Goal: Book appointment/travel/reservation

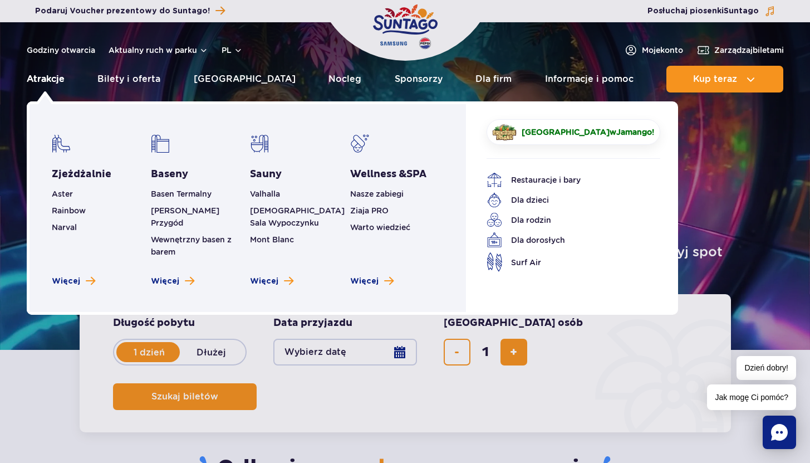
click at [32, 82] on link "Atrakcje" at bounding box center [46, 79] width 38 height 27
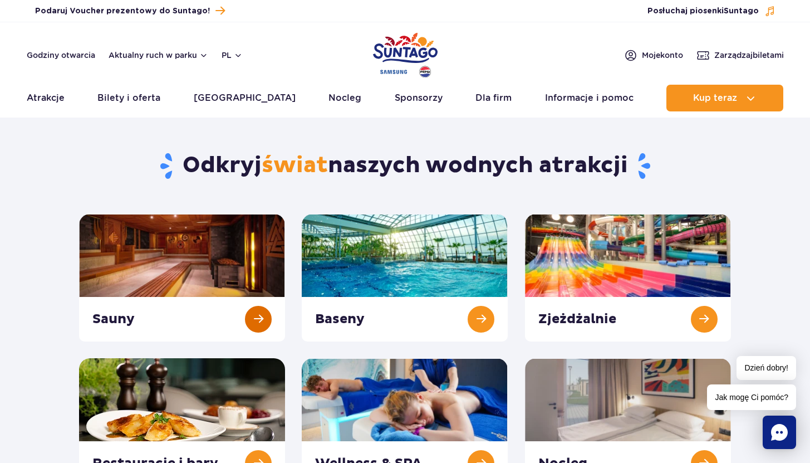
click at [134, 254] on link at bounding box center [182, 278] width 206 height 128
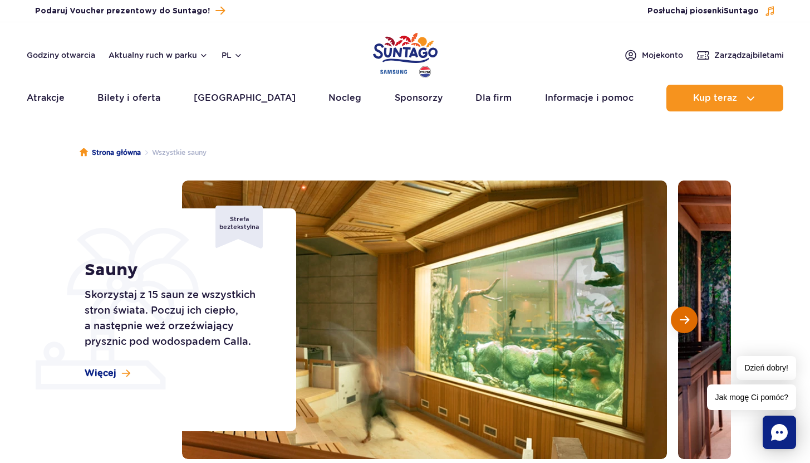
click at [680, 324] on span "Następny slajd" at bounding box center [684, 320] width 9 height 10
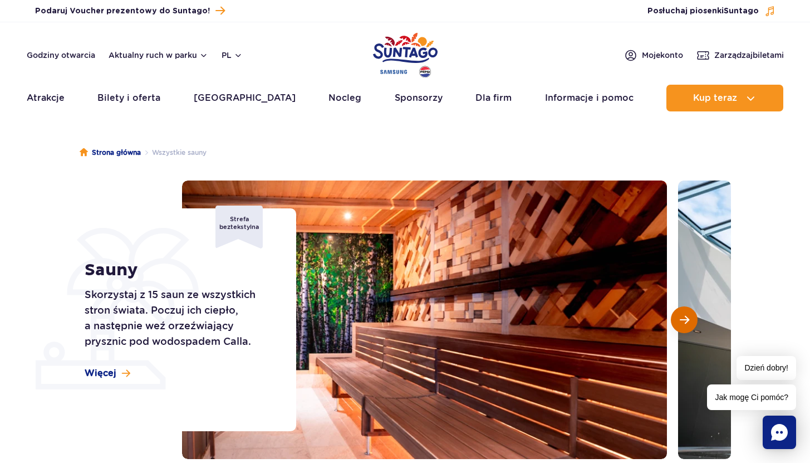
click at [680, 324] on span "Następny slajd" at bounding box center [684, 320] width 9 height 10
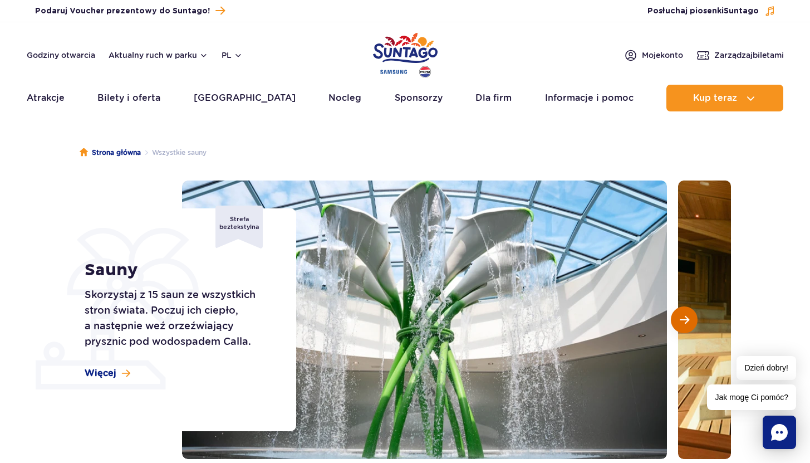
click at [680, 324] on span "Następny slajd" at bounding box center [684, 320] width 9 height 10
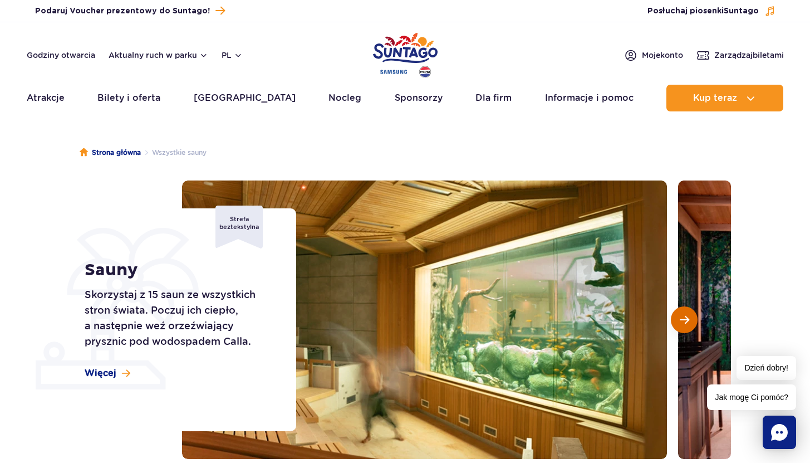
click at [680, 324] on span "Następny slajd" at bounding box center [684, 320] width 9 height 10
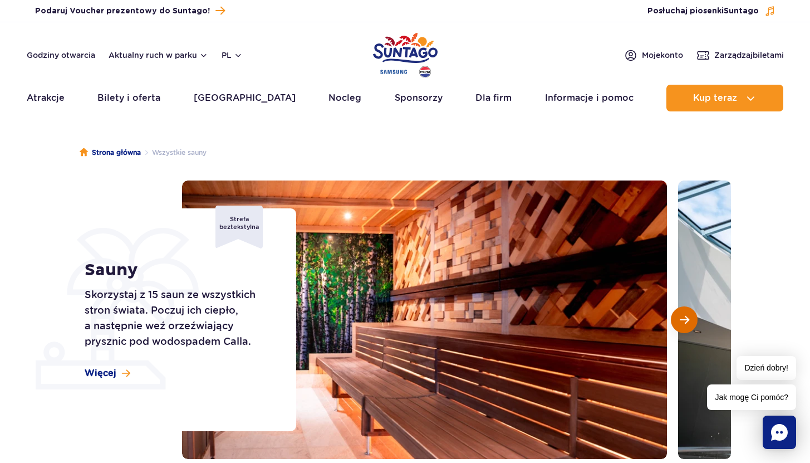
click at [680, 324] on span "Następny slajd" at bounding box center [684, 320] width 9 height 10
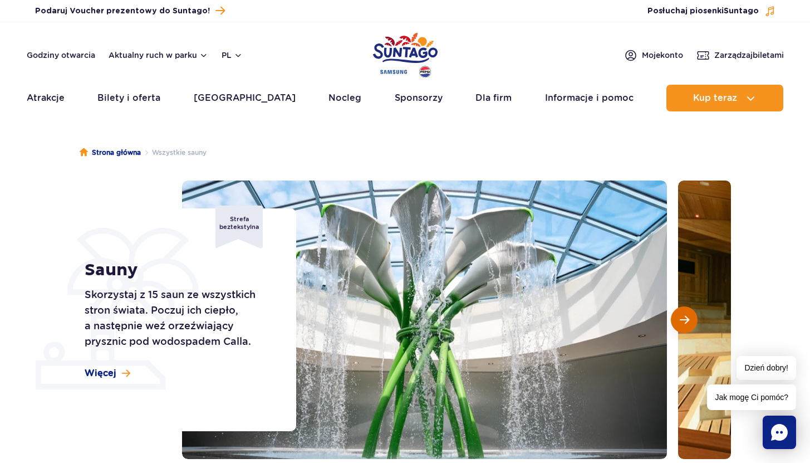
click at [680, 324] on span "Następny slajd" at bounding box center [684, 320] width 9 height 10
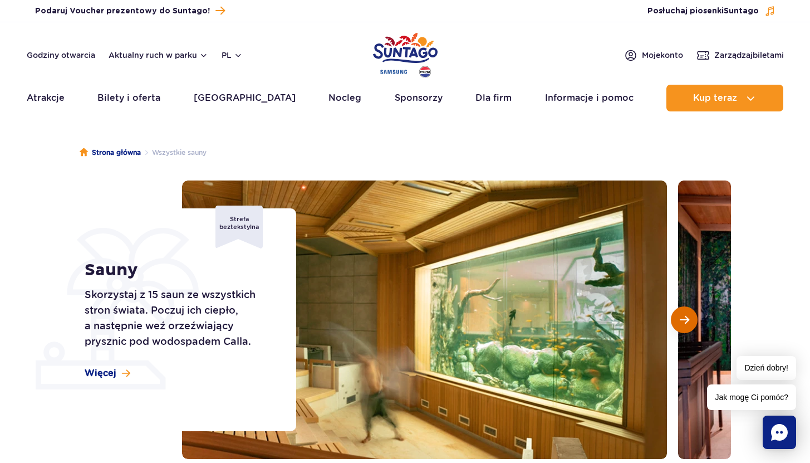
click at [680, 324] on span "Następny slajd" at bounding box center [684, 320] width 9 height 10
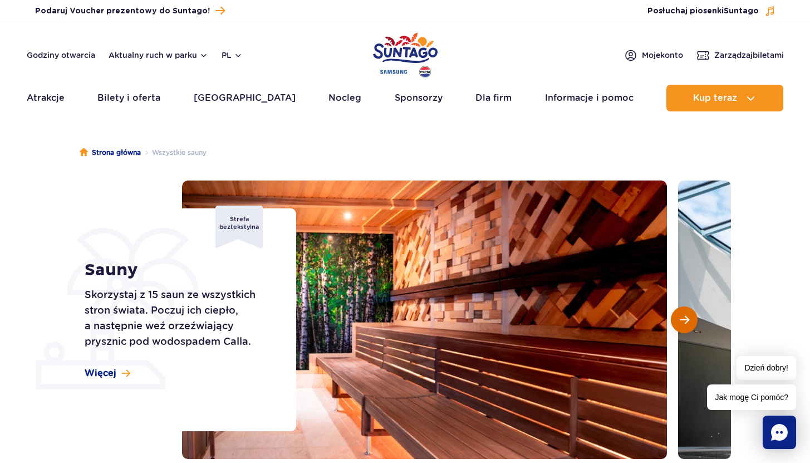
click at [680, 324] on span "Następny slajd" at bounding box center [684, 320] width 9 height 10
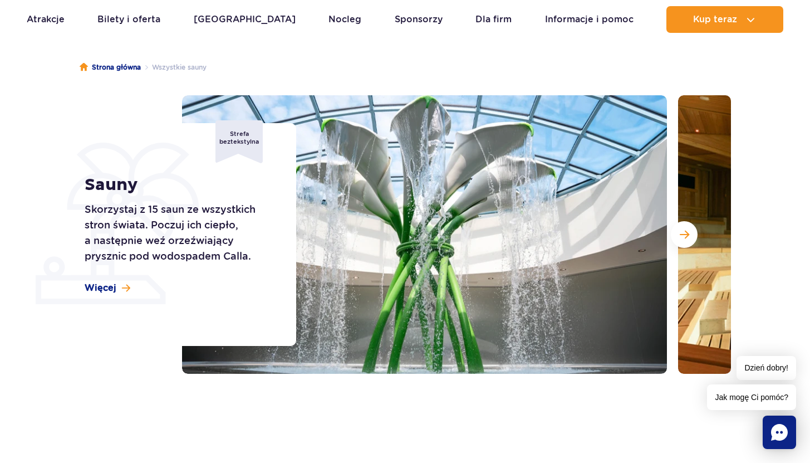
scroll to position [175, 0]
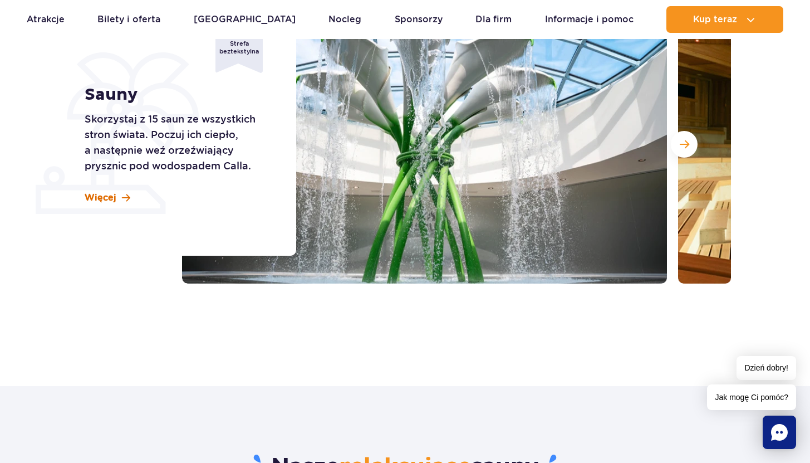
click at [117, 197] on link "Więcej" at bounding box center [108, 198] width 46 height 12
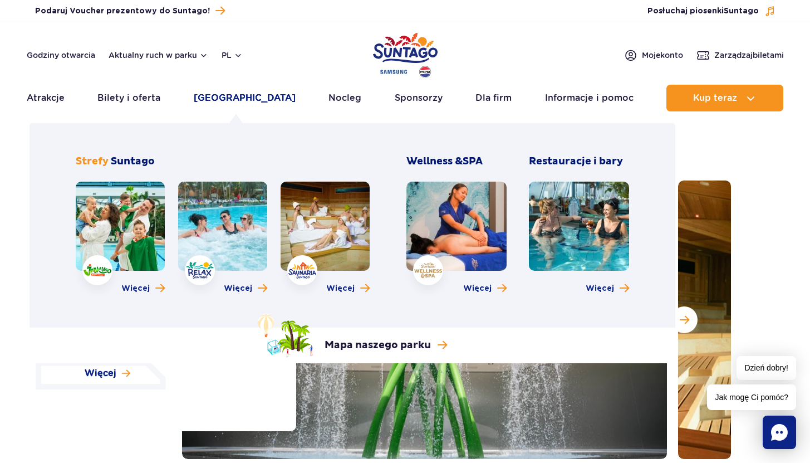
click at [217, 98] on link "Poznaj park" at bounding box center [245, 98] width 102 height 27
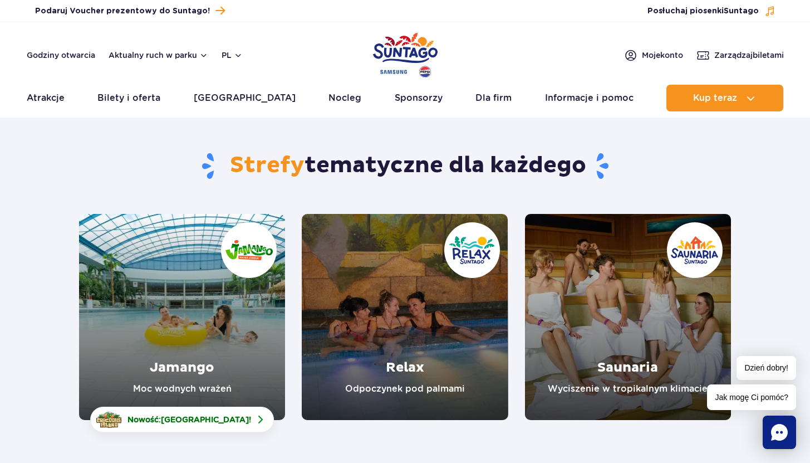
click at [330, 333] on link "Relax" at bounding box center [405, 317] width 206 height 206
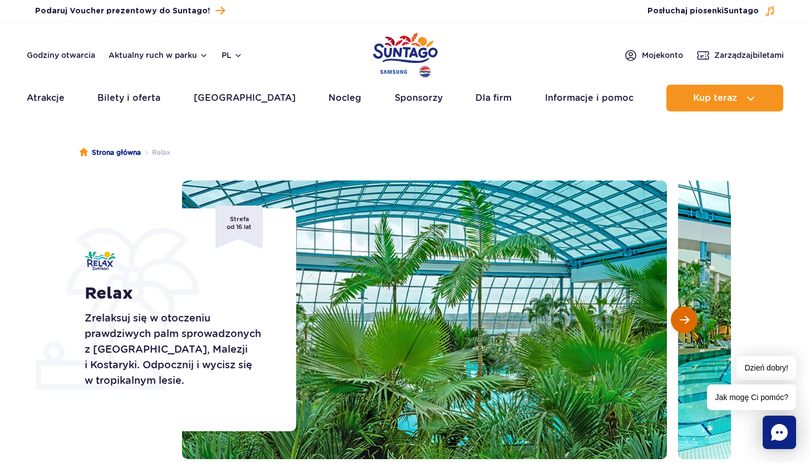
click at [682, 311] on button "Następny slajd" at bounding box center [684, 319] width 27 height 27
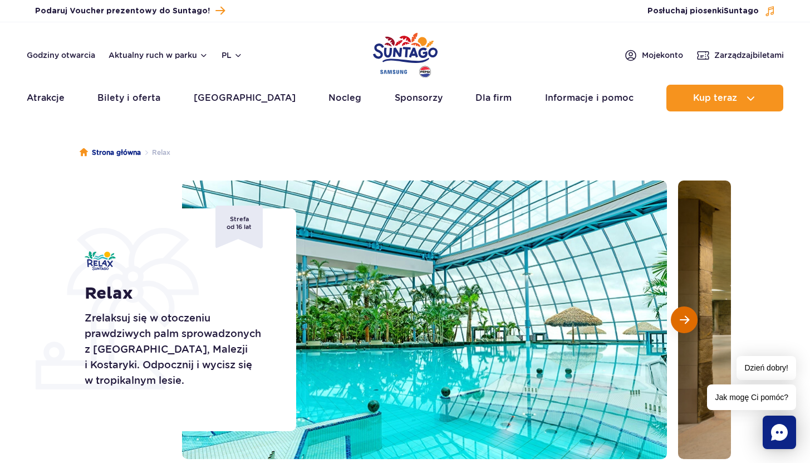
click at [682, 311] on button "Następny slajd" at bounding box center [684, 319] width 27 height 27
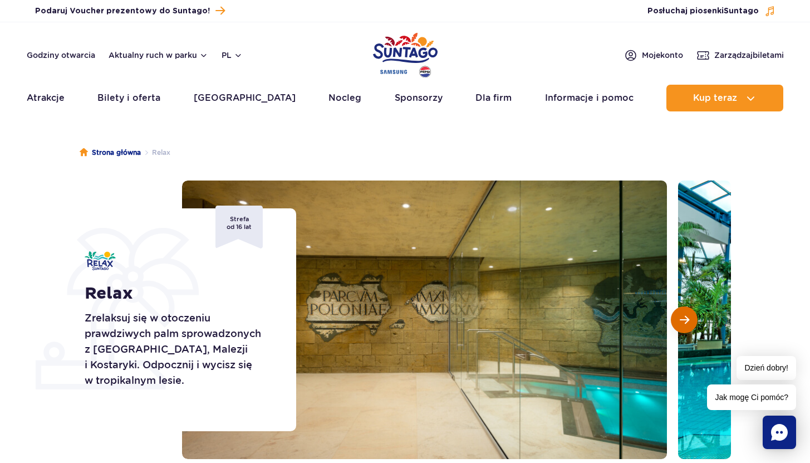
click at [682, 311] on button "Następny slajd" at bounding box center [684, 319] width 27 height 27
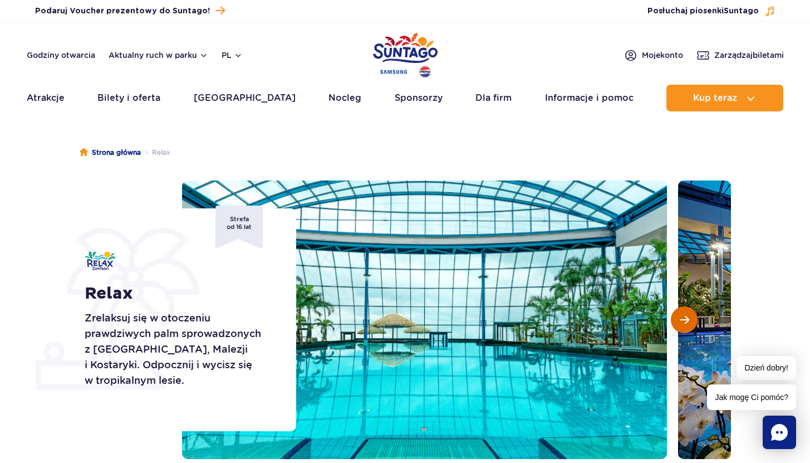
click at [682, 311] on button "Następny slajd" at bounding box center [684, 319] width 27 height 27
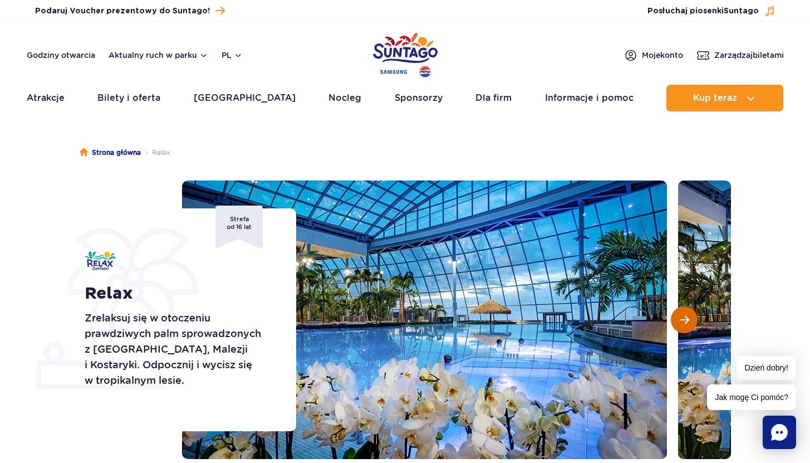
click at [682, 311] on button "Następny slajd" at bounding box center [684, 319] width 27 height 27
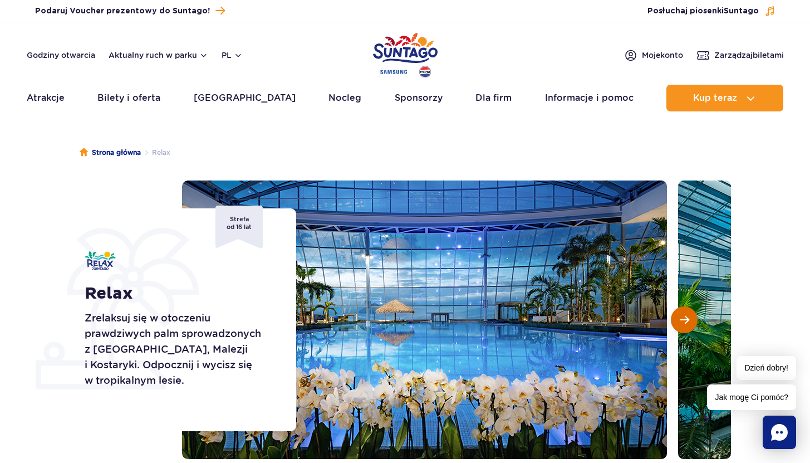
click at [682, 311] on button "Następny slajd" at bounding box center [684, 319] width 27 height 27
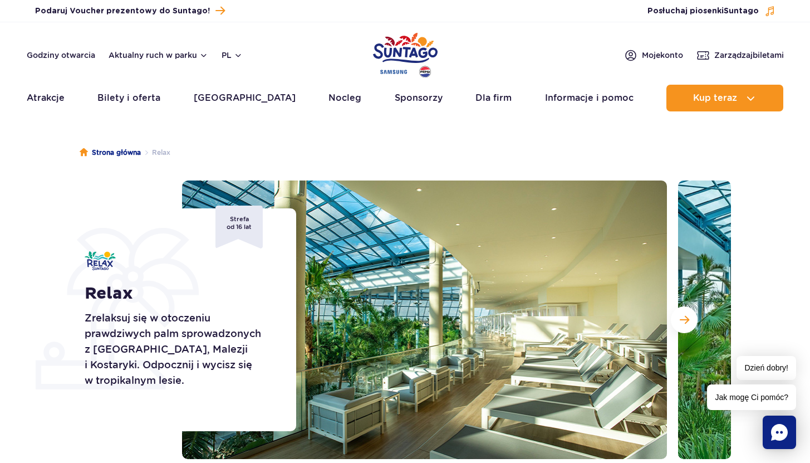
click at [639, 283] on img at bounding box center [424, 319] width 485 height 278
click at [695, 315] on button "Następny slajd" at bounding box center [684, 319] width 27 height 27
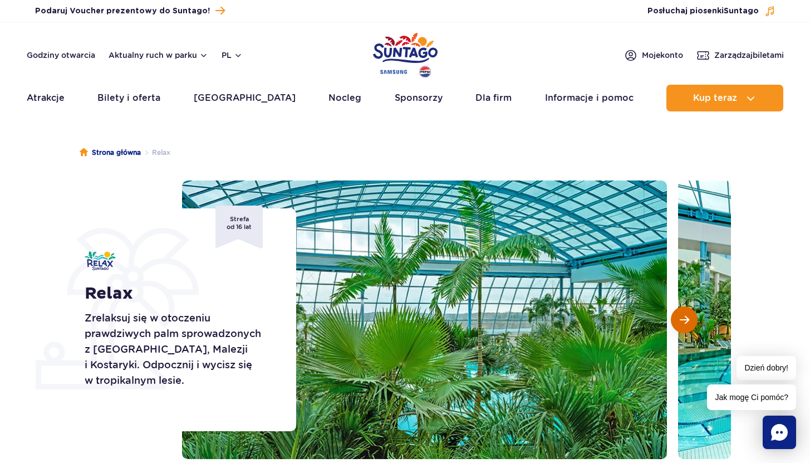
click at [695, 315] on button "Następny slajd" at bounding box center [684, 319] width 27 height 27
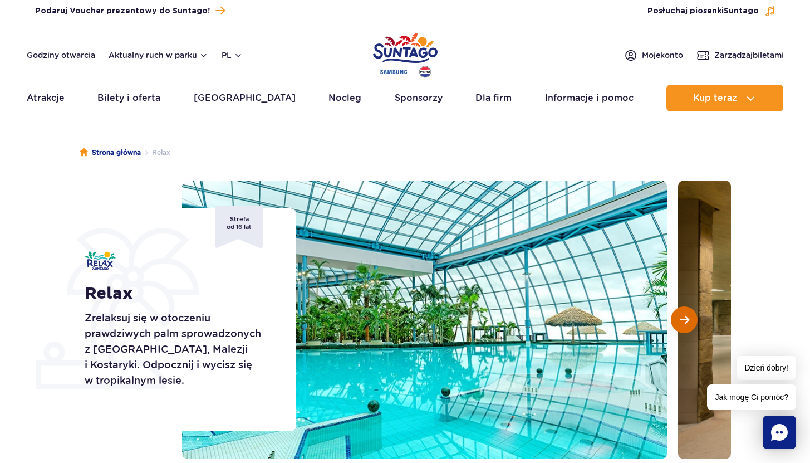
click at [695, 315] on button "Następny slajd" at bounding box center [684, 319] width 27 height 27
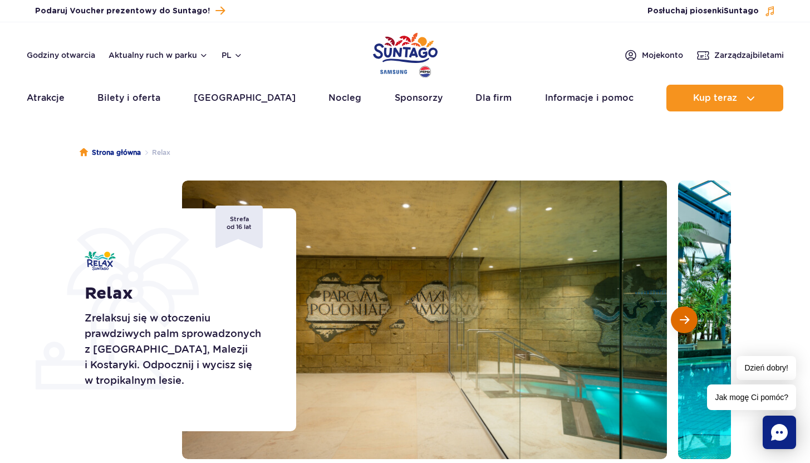
click at [692, 320] on button "Następny slajd" at bounding box center [684, 319] width 27 height 27
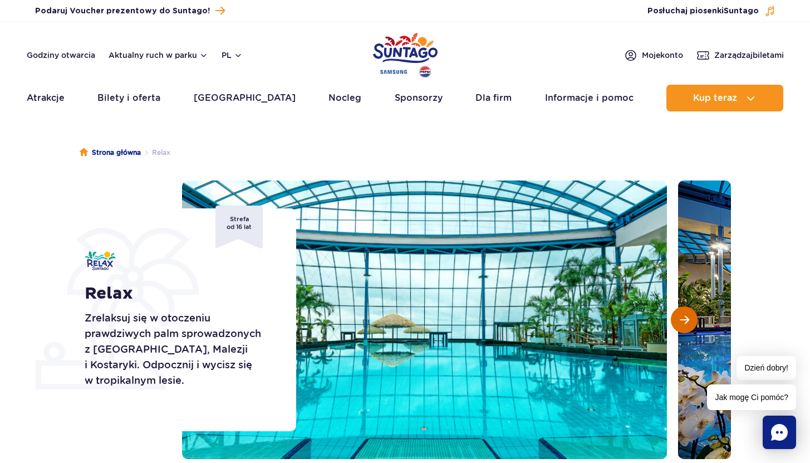
click at [692, 320] on button "Następny slajd" at bounding box center [684, 319] width 27 height 27
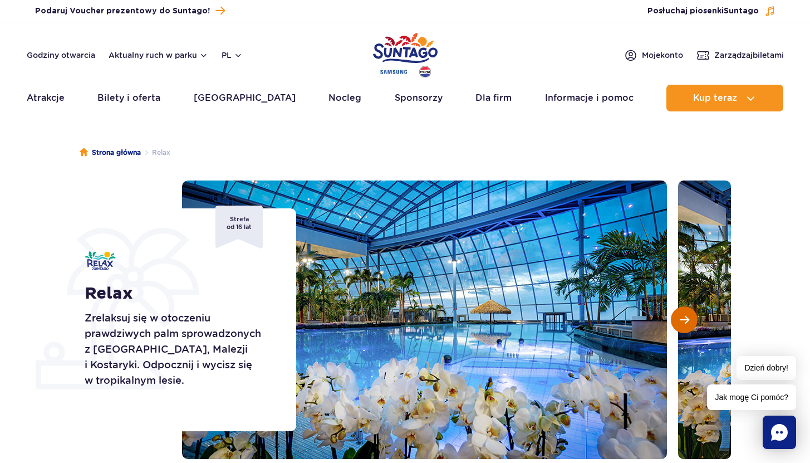
click at [692, 320] on button "Następny slajd" at bounding box center [684, 319] width 27 height 27
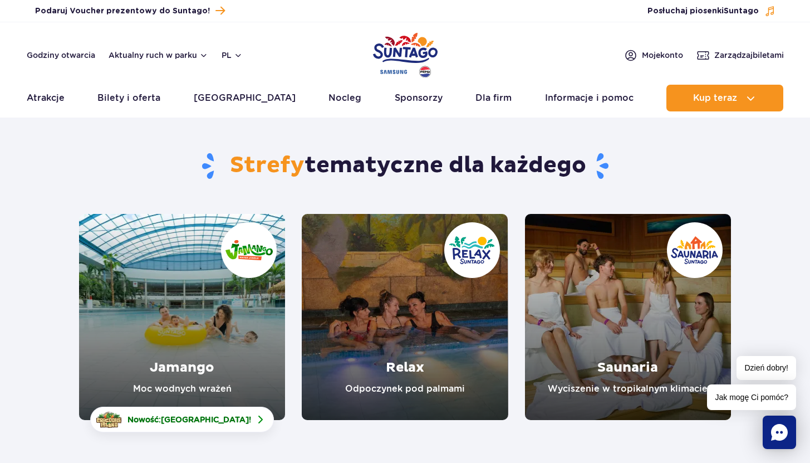
click at [660, 312] on link "Saunaria" at bounding box center [628, 317] width 206 height 206
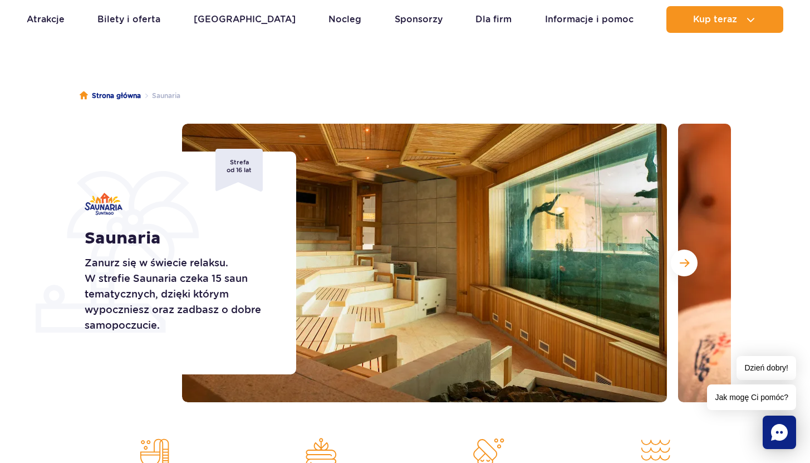
scroll to position [13, 0]
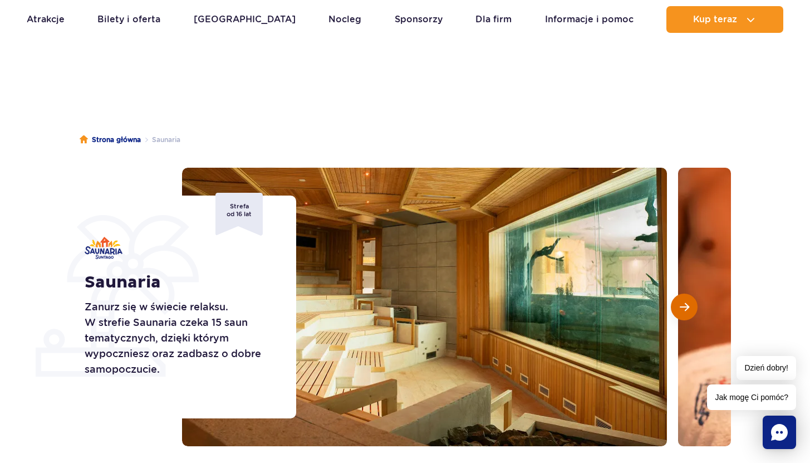
click at [685, 314] on button "Następny slajd" at bounding box center [684, 306] width 27 height 27
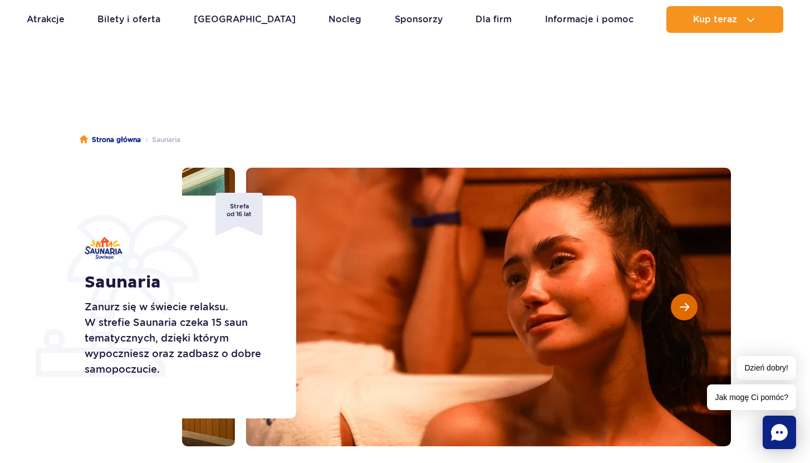
click at [685, 314] on button "Następny slajd" at bounding box center [684, 306] width 27 height 27
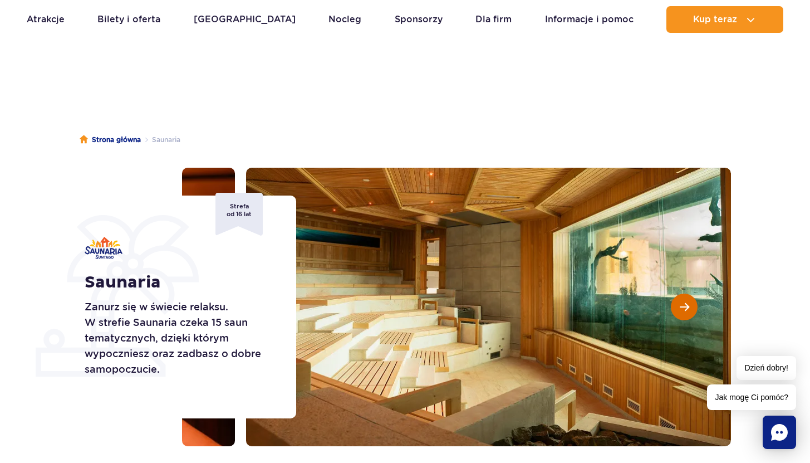
click at [685, 314] on button "Następny slajd" at bounding box center [684, 306] width 27 height 27
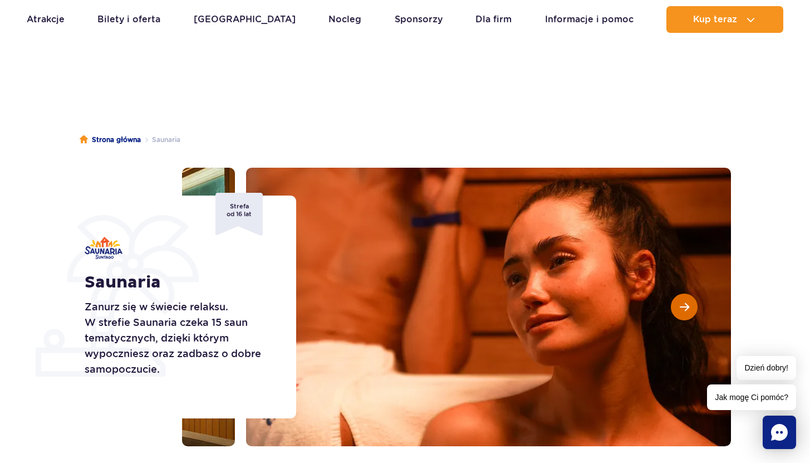
click at [685, 314] on button "Następny slajd" at bounding box center [684, 306] width 27 height 27
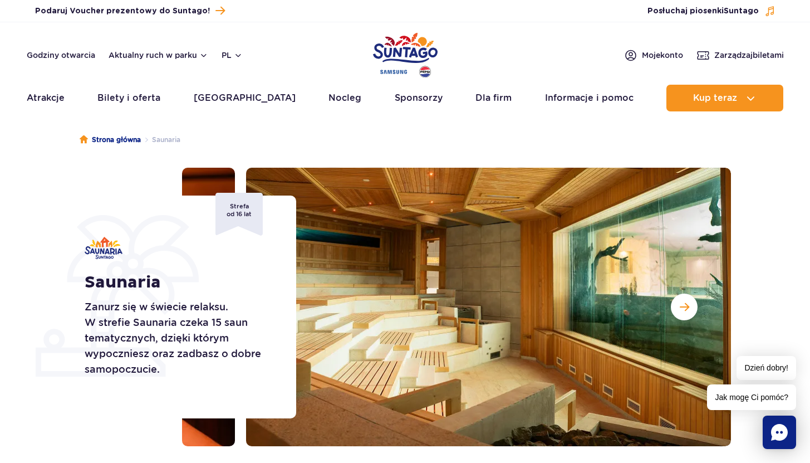
scroll to position [0, 0]
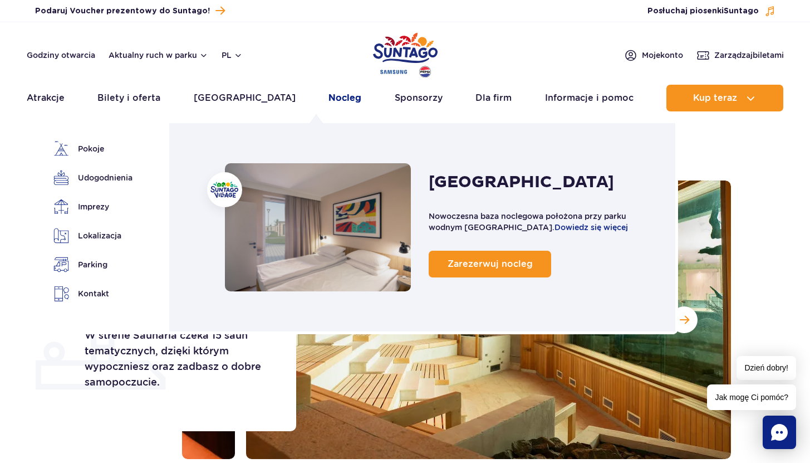
click at [329, 96] on link "Nocleg" at bounding box center [345, 98] width 33 height 27
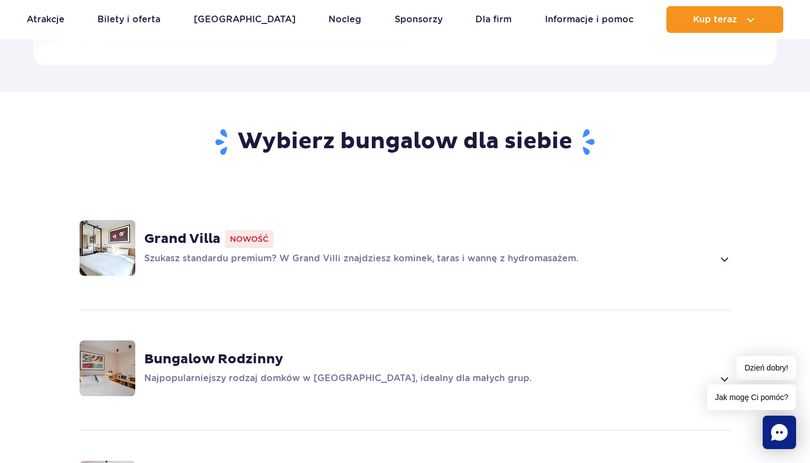
scroll to position [660, 0]
click at [188, 230] on strong "Grand Villa" at bounding box center [182, 238] width 76 height 17
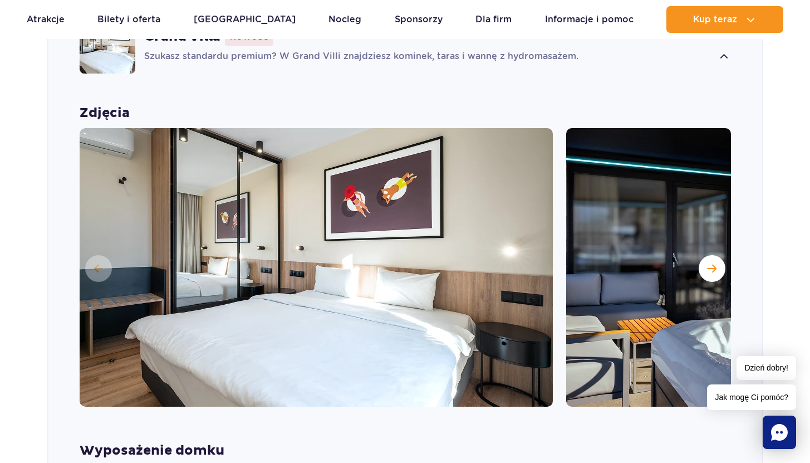
scroll to position [858, 0]
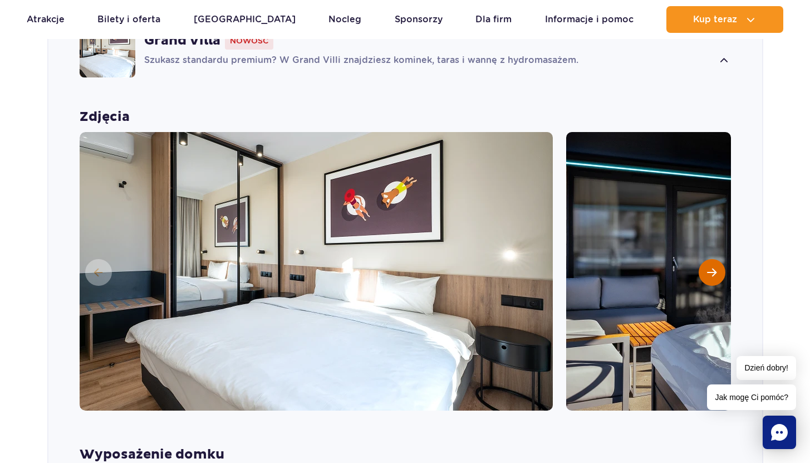
click at [708, 261] on button "Następny slajd" at bounding box center [712, 272] width 27 height 27
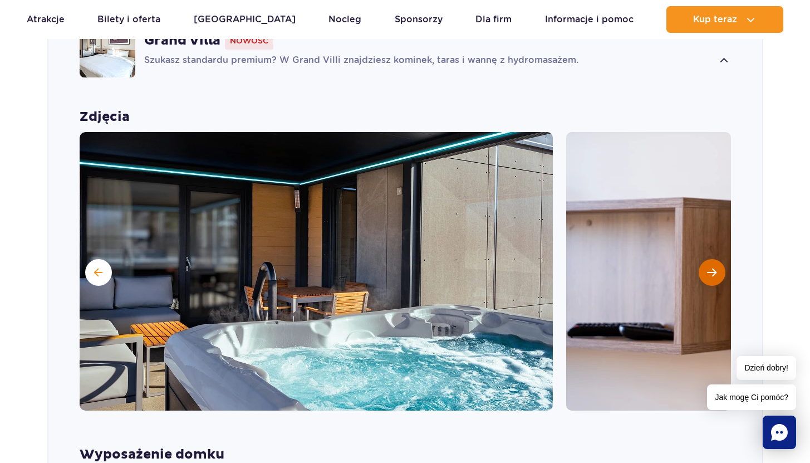
click at [708, 261] on button "Następny slajd" at bounding box center [712, 272] width 27 height 27
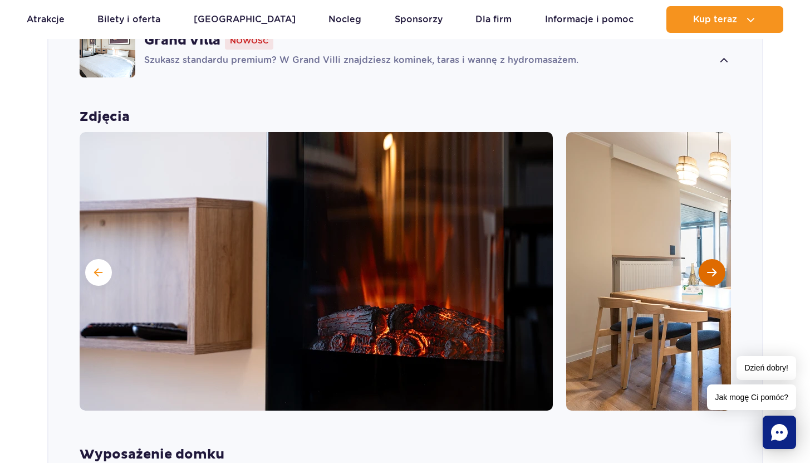
click at [708, 261] on button "Następny slajd" at bounding box center [712, 272] width 27 height 27
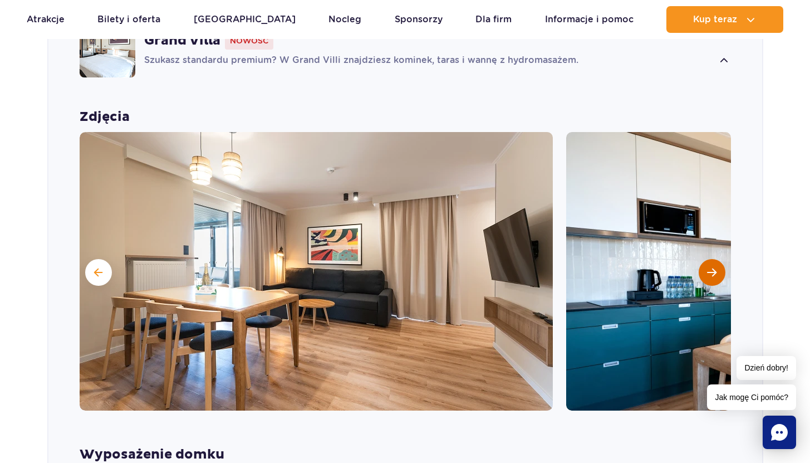
click at [708, 261] on button "Następny slajd" at bounding box center [712, 272] width 27 height 27
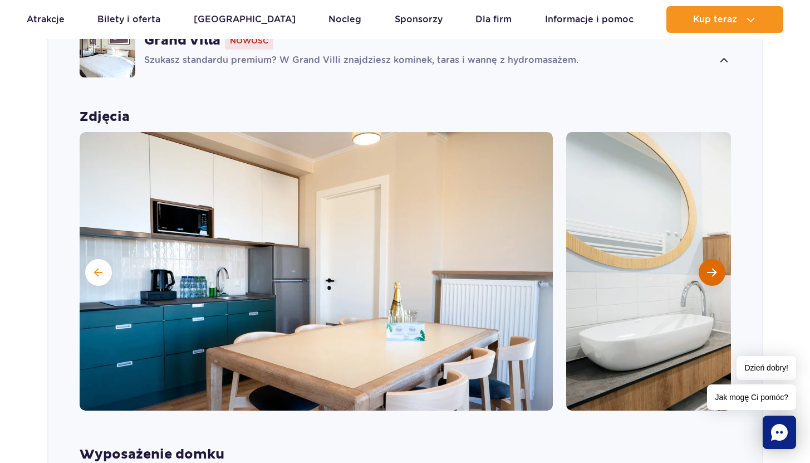
click at [708, 261] on button "Następny slajd" at bounding box center [712, 272] width 27 height 27
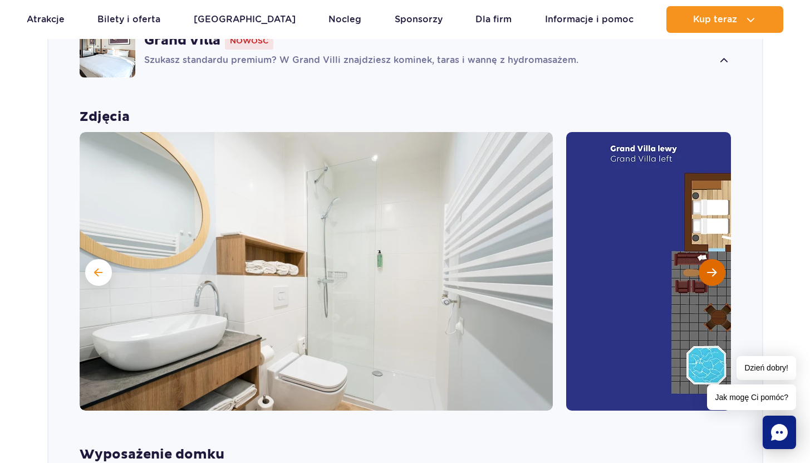
click at [708, 261] on button "Następny slajd" at bounding box center [712, 272] width 27 height 27
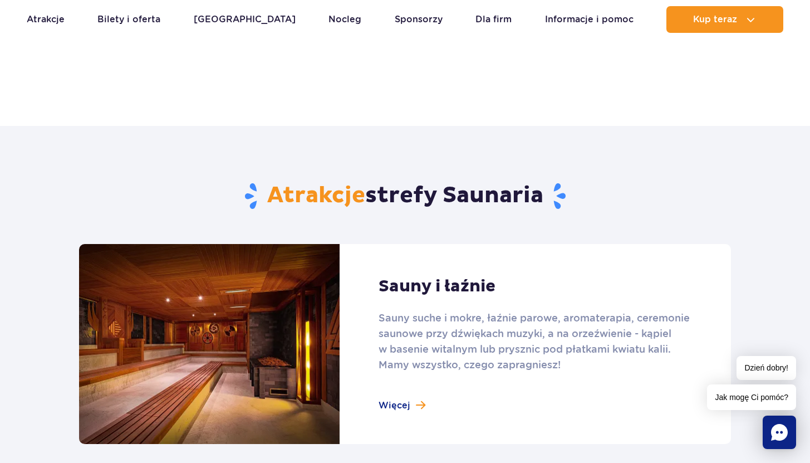
scroll to position [336, 0]
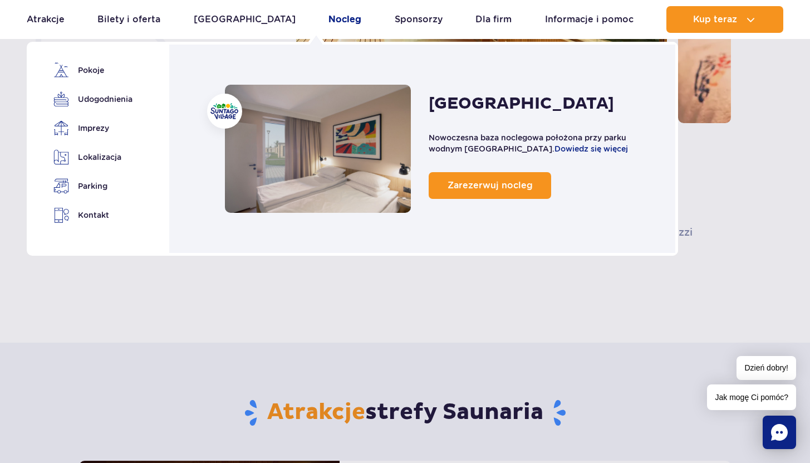
click at [329, 23] on link "Nocleg" at bounding box center [345, 19] width 33 height 27
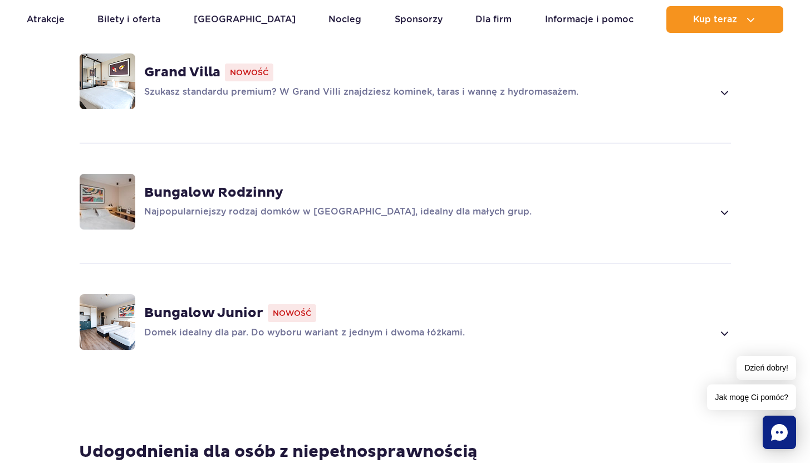
scroll to position [845, 0]
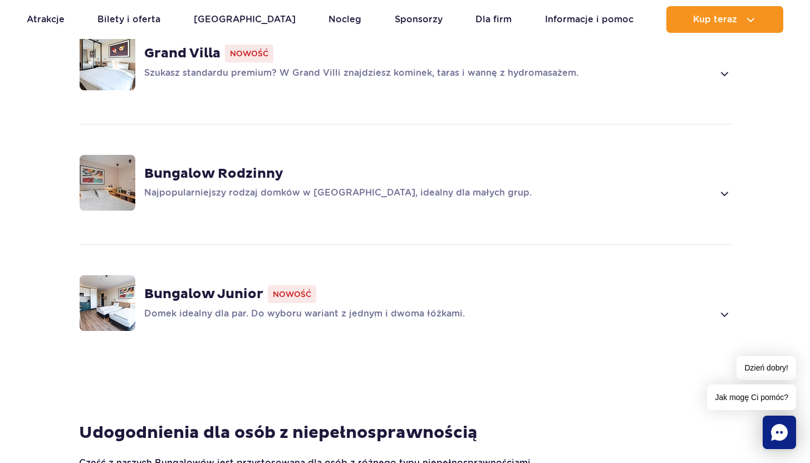
click at [121, 306] on img at bounding box center [108, 303] width 56 height 56
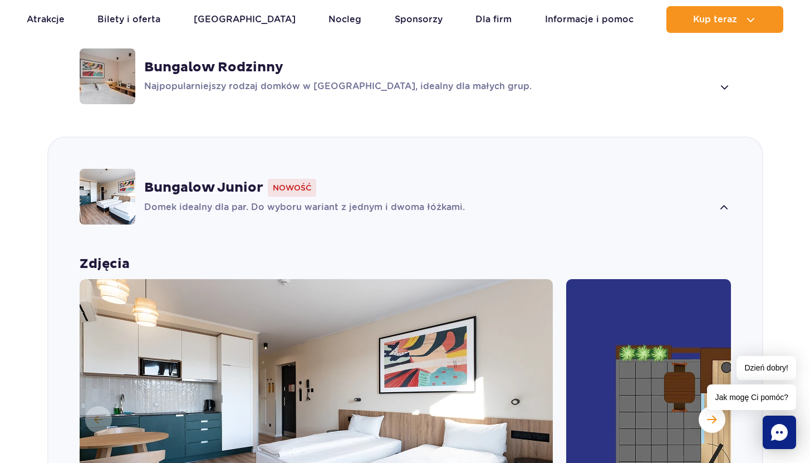
scroll to position [492, 0]
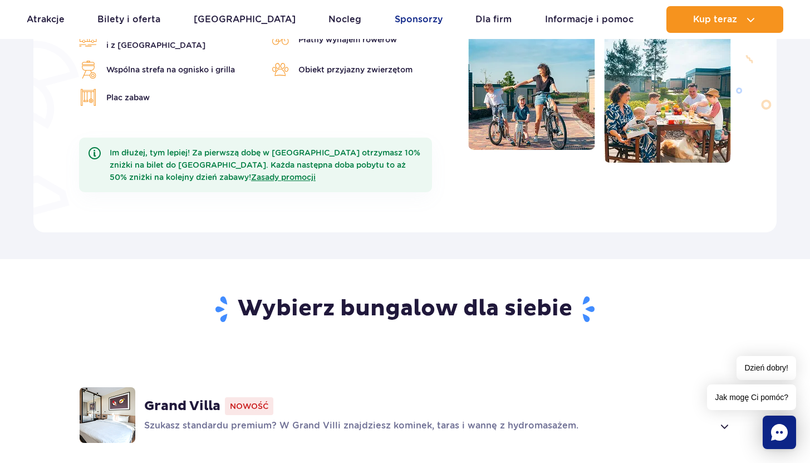
click at [411, 19] on link "Sponsorzy" at bounding box center [419, 19] width 48 height 27
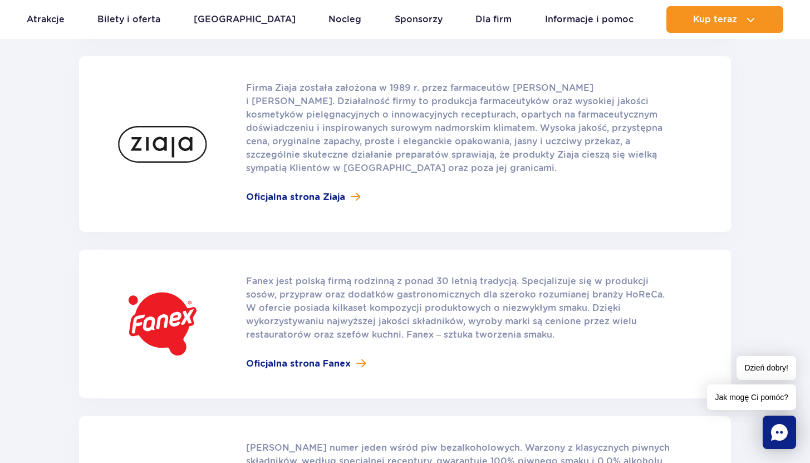
scroll to position [723, 0]
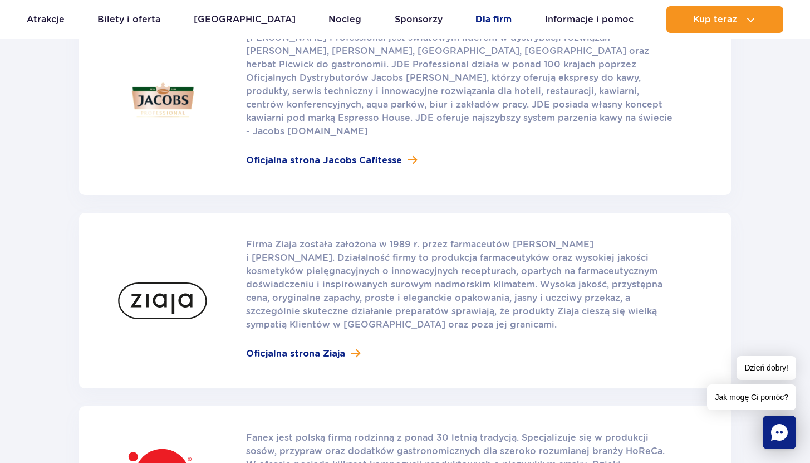
click at [476, 24] on link "Dla firm" at bounding box center [494, 19] width 36 height 27
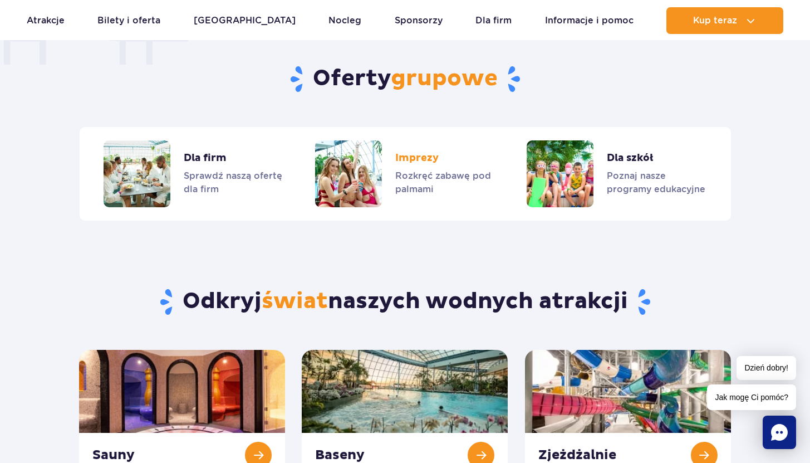
scroll to position [1074, 0]
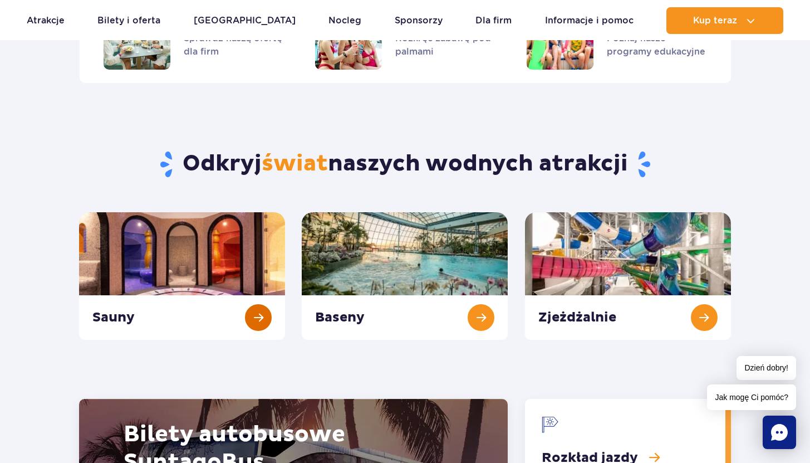
click at [187, 280] on link "Sauny" at bounding box center [182, 276] width 206 height 128
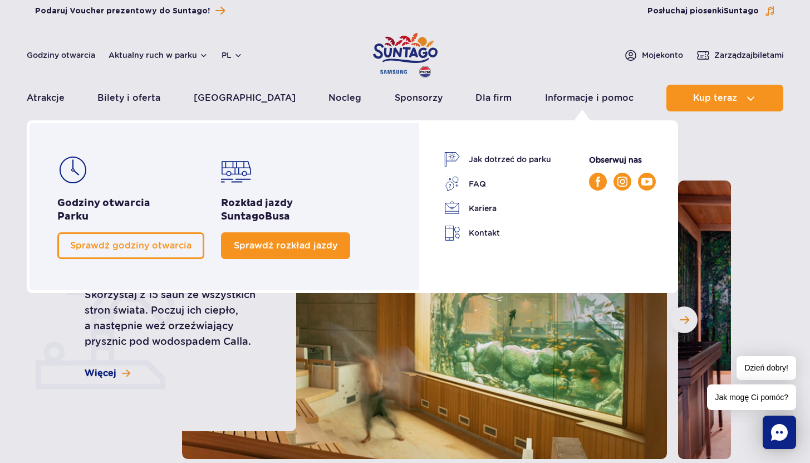
click at [282, 240] on span "Sprawdź rozkład jazdy" at bounding box center [286, 245] width 104 height 11
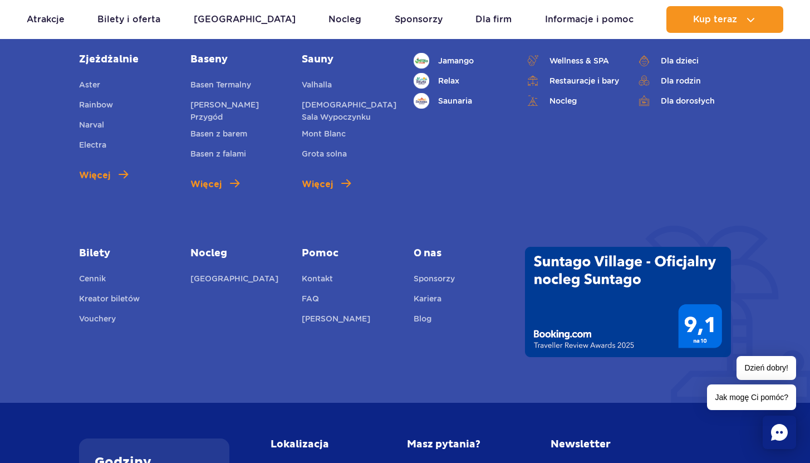
scroll to position [699, 0]
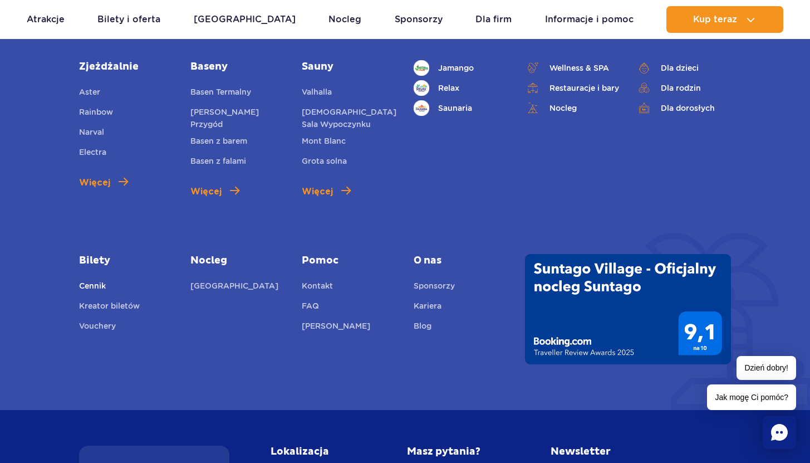
click at [88, 290] on link "Cennik" at bounding box center [92, 288] width 27 height 16
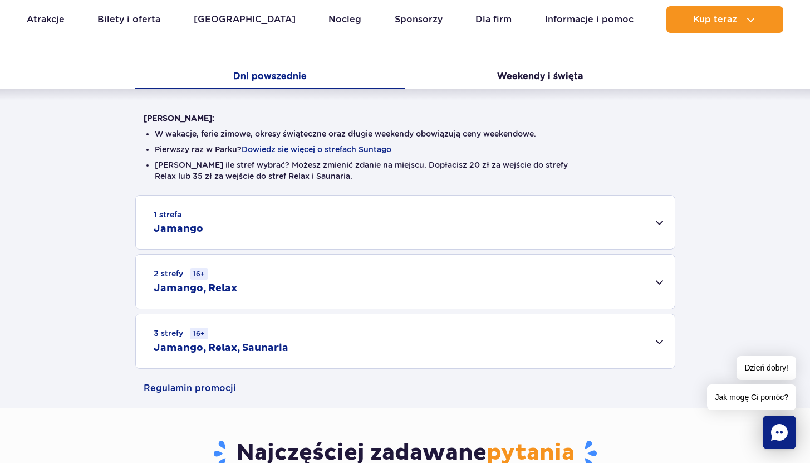
scroll to position [290, 0]
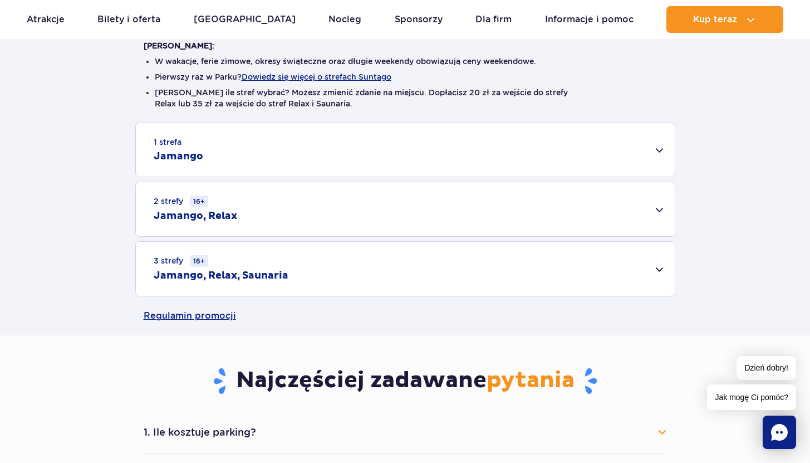
click at [663, 149] on div "1 strefa Jamango" at bounding box center [405, 149] width 539 height 53
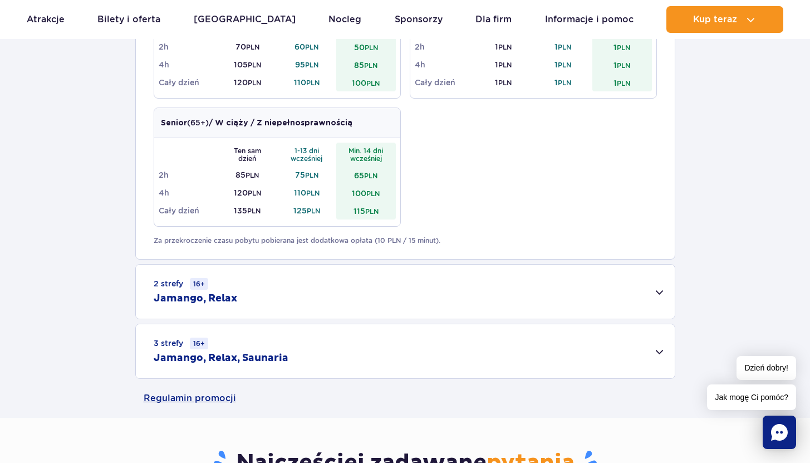
scroll to position [614, 0]
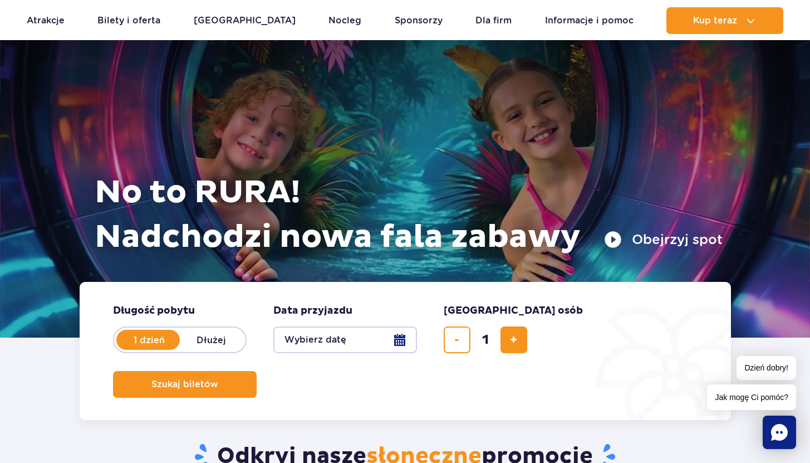
scroll to position [8, 0]
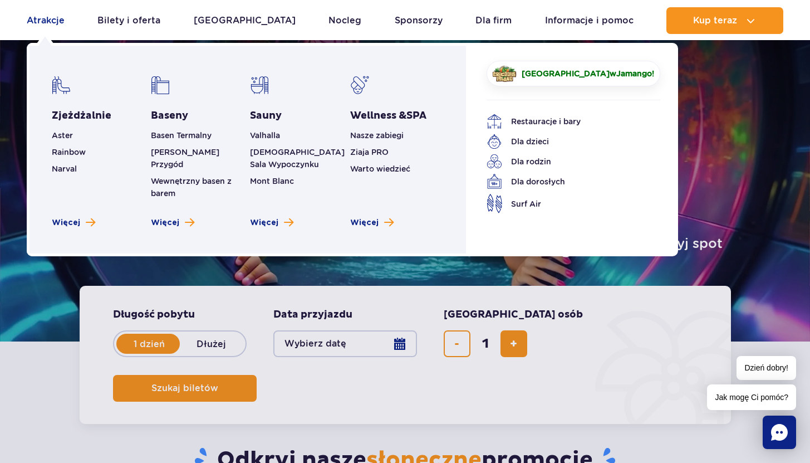
click at [53, 23] on link "Atrakcje" at bounding box center [46, 20] width 38 height 27
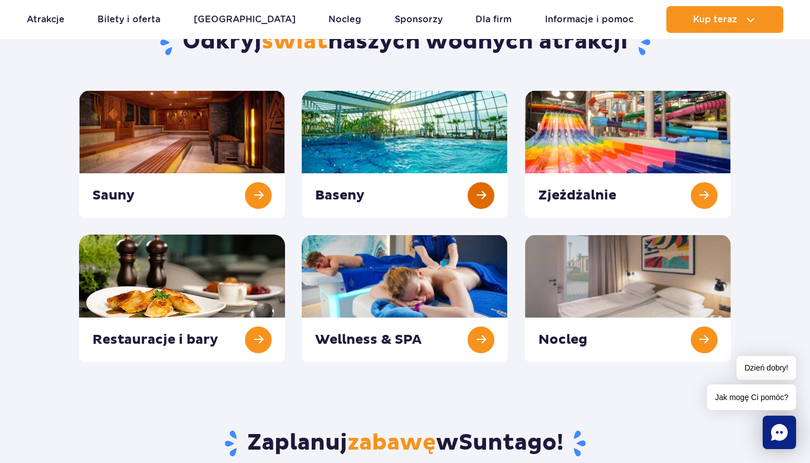
scroll to position [155, 0]
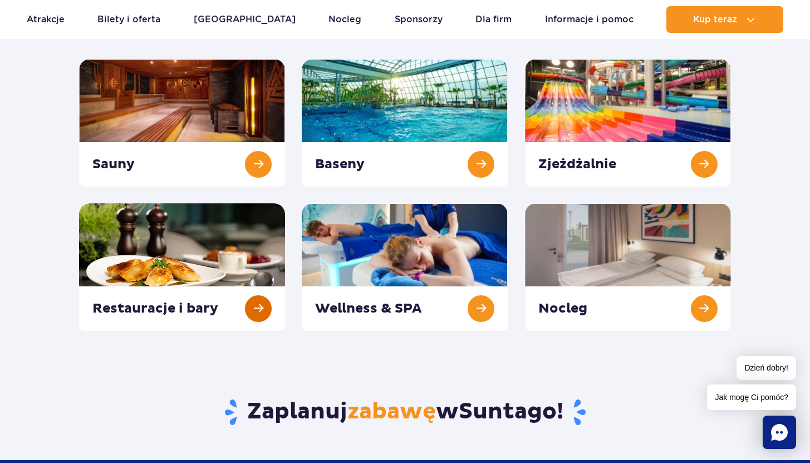
click at [247, 311] on link at bounding box center [182, 267] width 206 height 128
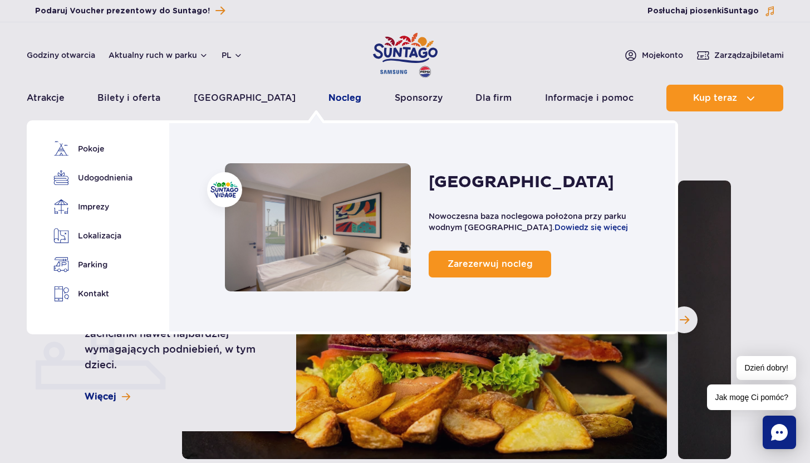
click at [329, 94] on link "Nocleg" at bounding box center [345, 98] width 33 height 27
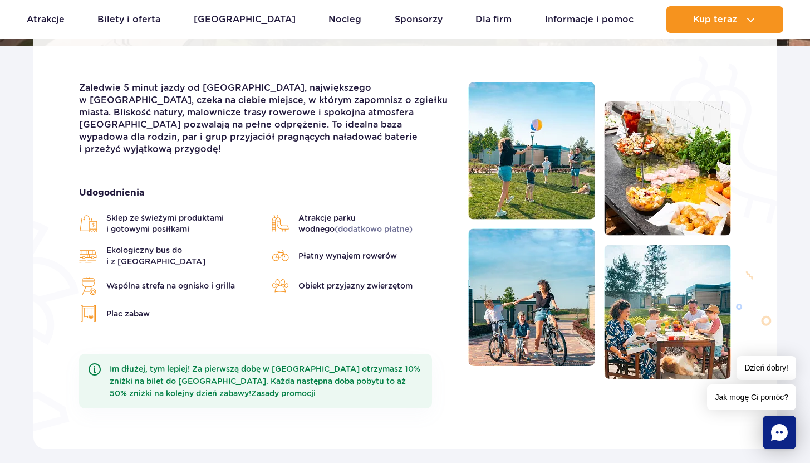
scroll to position [86, 0]
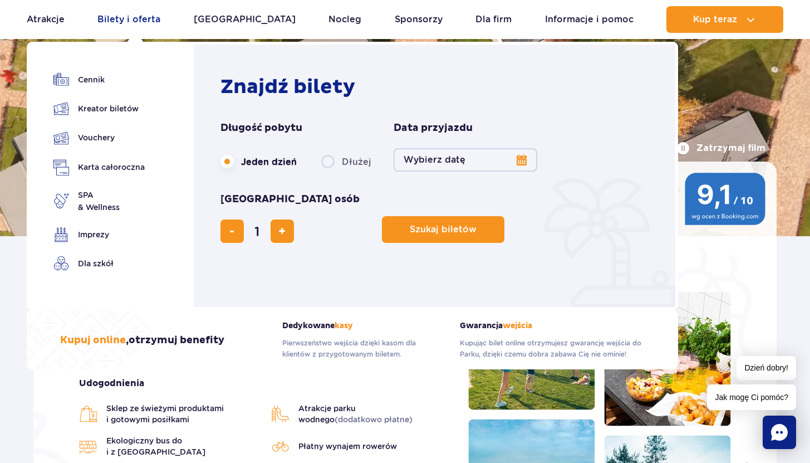
click at [145, 18] on link "Bilety i oferta" at bounding box center [128, 19] width 63 height 27
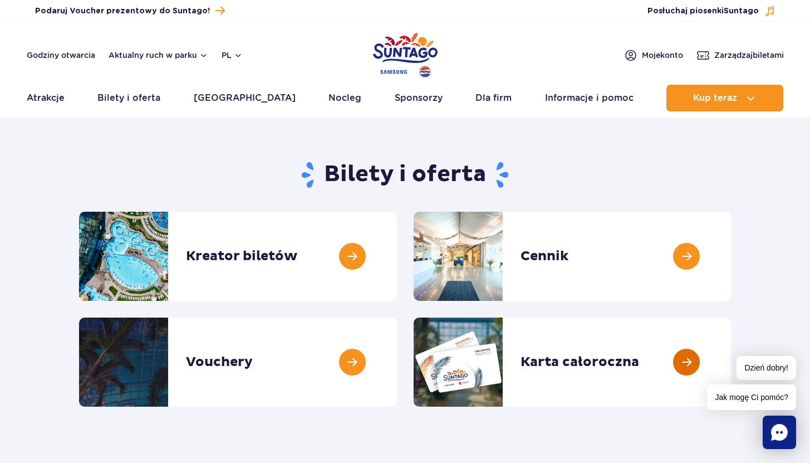
click at [731, 375] on link at bounding box center [731, 361] width 0 height 89
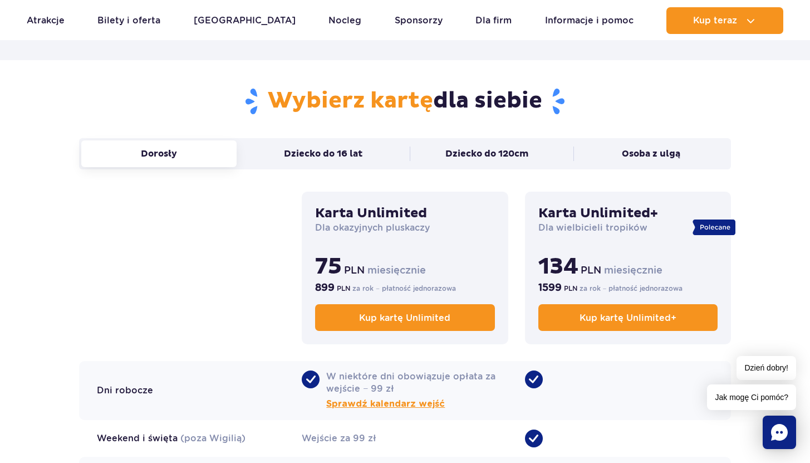
scroll to position [715, 0]
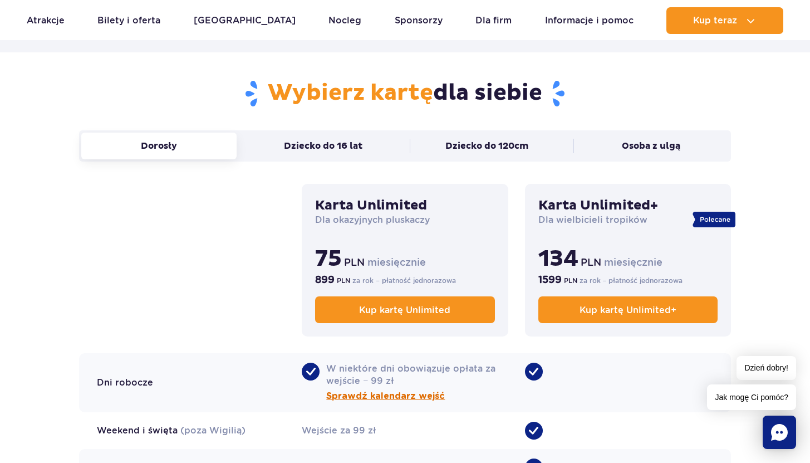
click at [410, 399] on span "Sprawdź kalendarz wejść" at bounding box center [385, 395] width 119 height 13
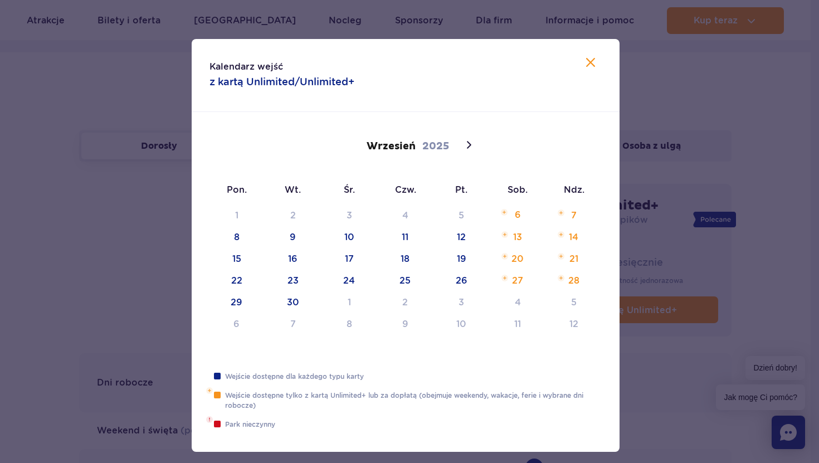
click at [502, 212] on div "1 2 3 4 5 6 7 8 9 10 11 12 13 14 15 16 17 18 19 20 21 22 23 24 25 26 27 28 29 3…" at bounding box center [405, 274] width 393 height 130
click at [463, 144] on icon at bounding box center [468, 144] width 13 height 13
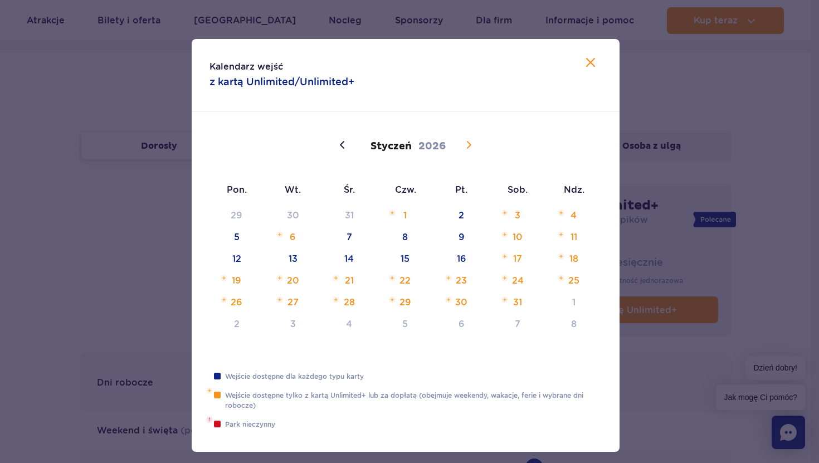
click at [463, 144] on icon at bounding box center [468, 144] width 13 height 13
click at [584, 66] on icon at bounding box center [590, 62] width 13 height 13
type input "2025"
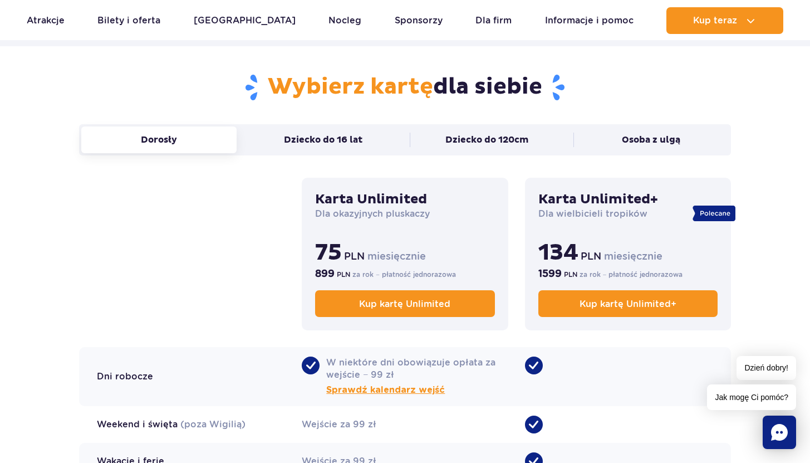
scroll to position [448, 0]
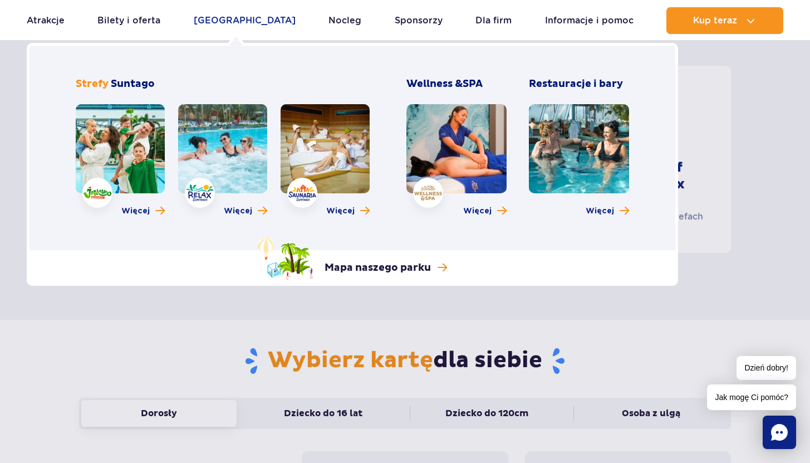
click at [240, 20] on link "Poznaj park" at bounding box center [245, 20] width 102 height 27
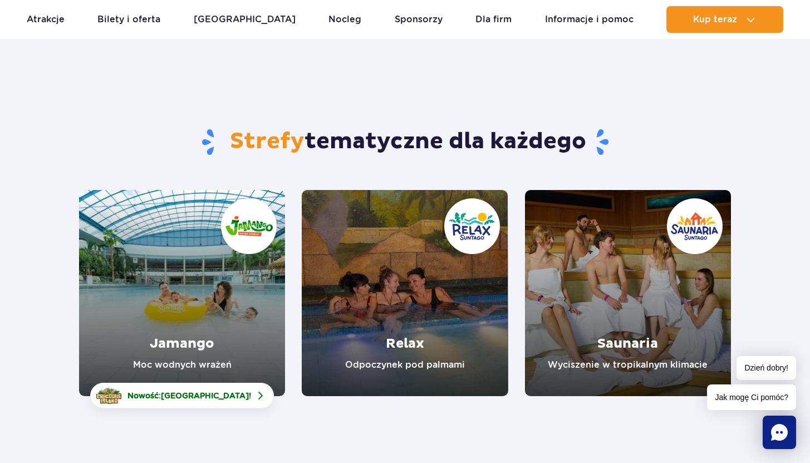
scroll to position [60, 0]
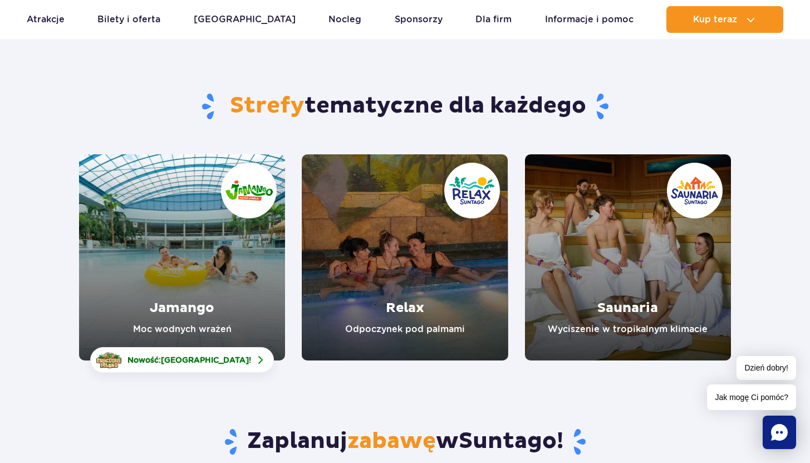
click at [405, 277] on link "Relax" at bounding box center [405, 257] width 206 height 206
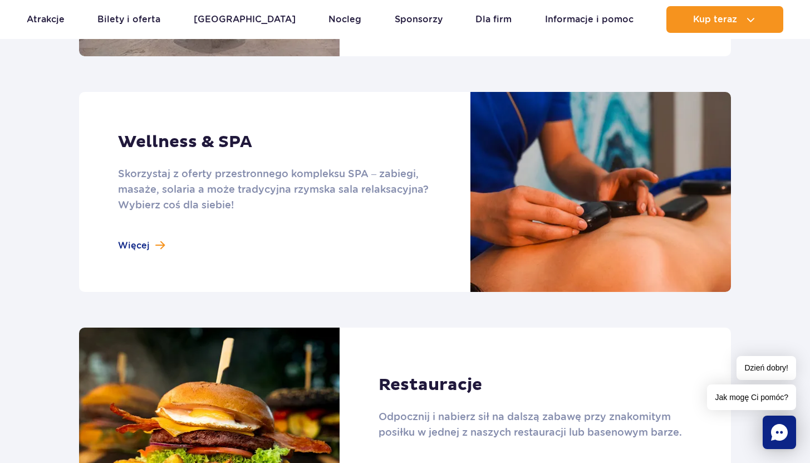
scroll to position [971, 0]
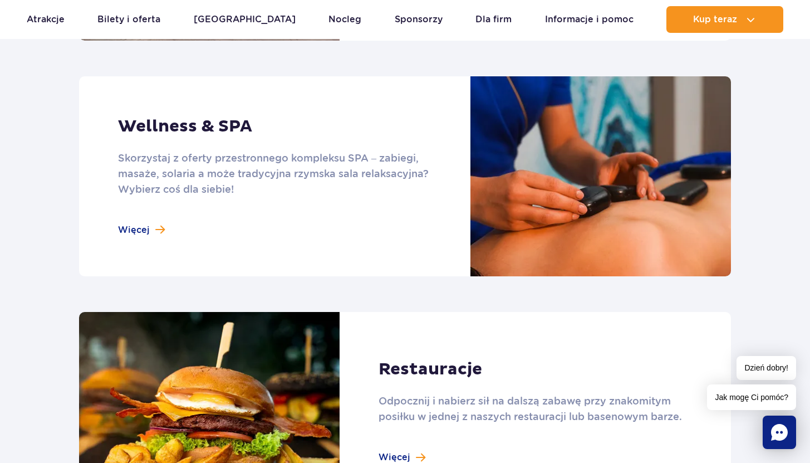
click at [143, 230] on link at bounding box center [405, 176] width 652 height 200
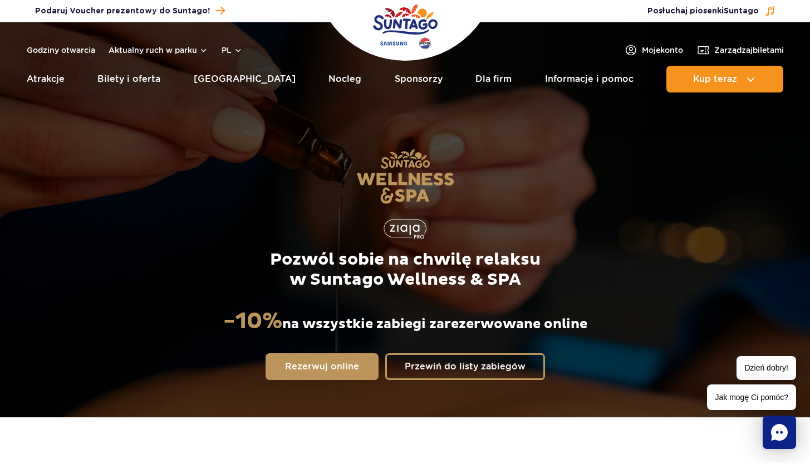
scroll to position [1, 0]
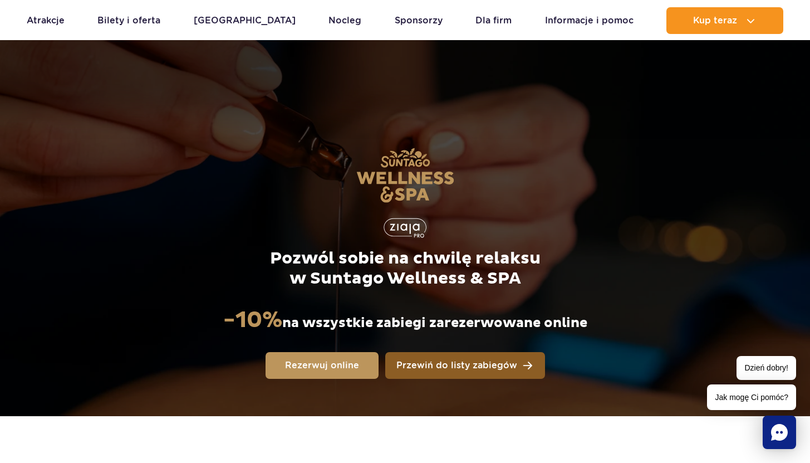
click at [441, 368] on span "Przewiń do listy zabiegów" at bounding box center [456, 365] width 121 height 9
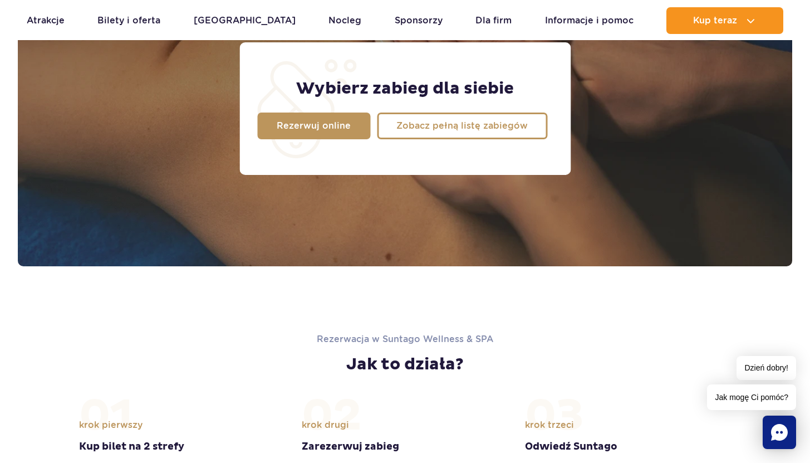
scroll to position [942, 0]
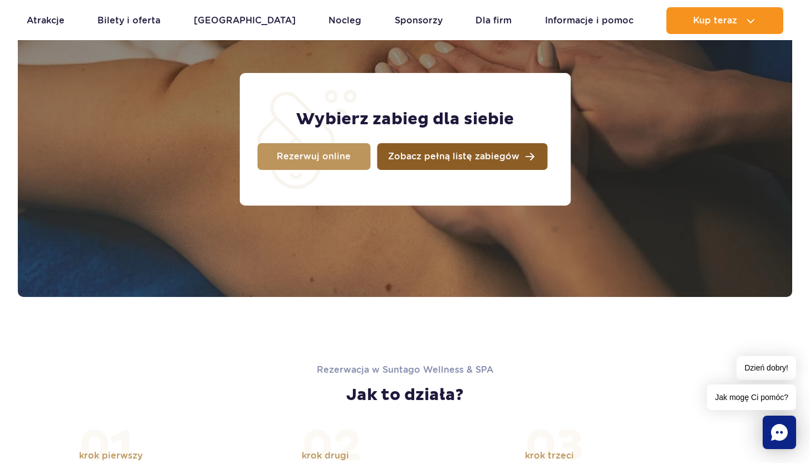
click at [457, 150] on link "Zobacz pełną listę zabiegów" at bounding box center [462, 156] width 170 height 27
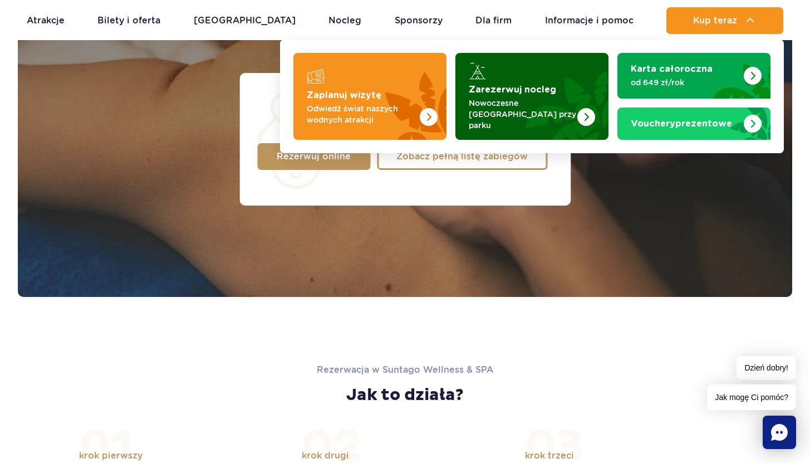
click at [545, 115] on p "Nowoczesne [GEOGRAPHIC_DATA] przy parku" at bounding box center [523, 113] width 109 height 33
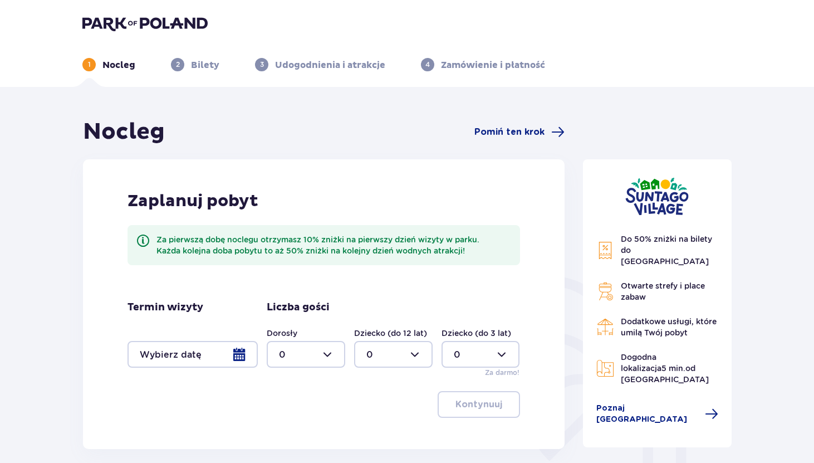
click at [231, 362] on div at bounding box center [193, 354] width 130 height 27
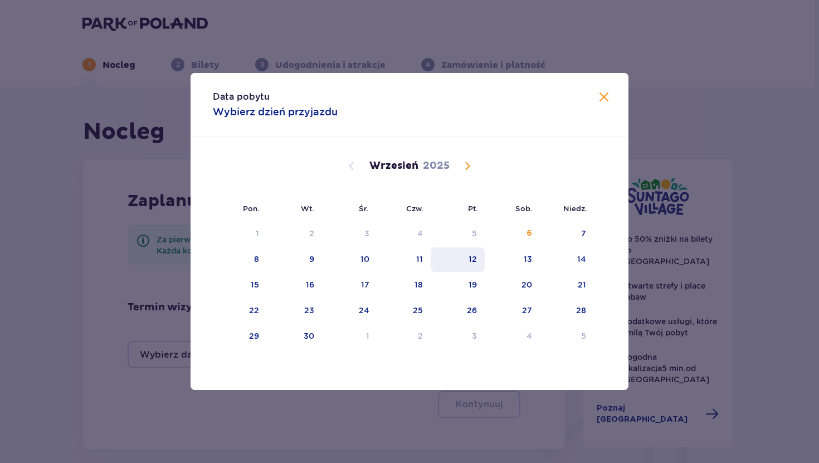
click at [472, 250] on div "12" at bounding box center [457, 259] width 54 height 25
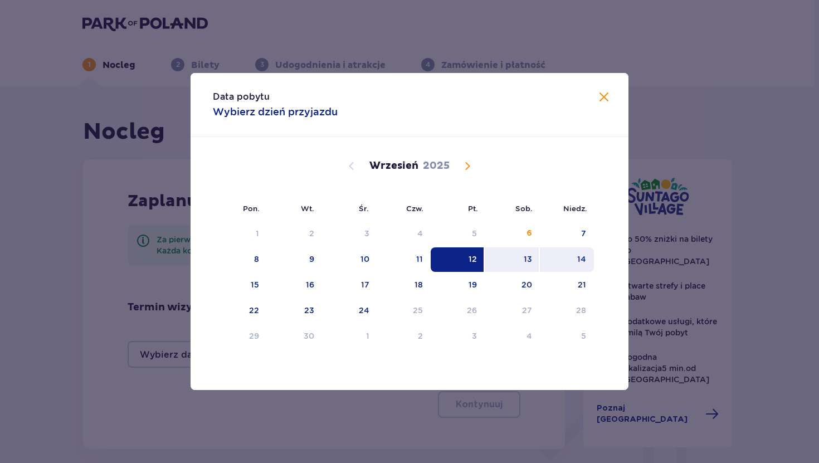
click at [581, 258] on div "14" at bounding box center [581, 258] width 9 height 11
type input "[DATE] - [DATE]"
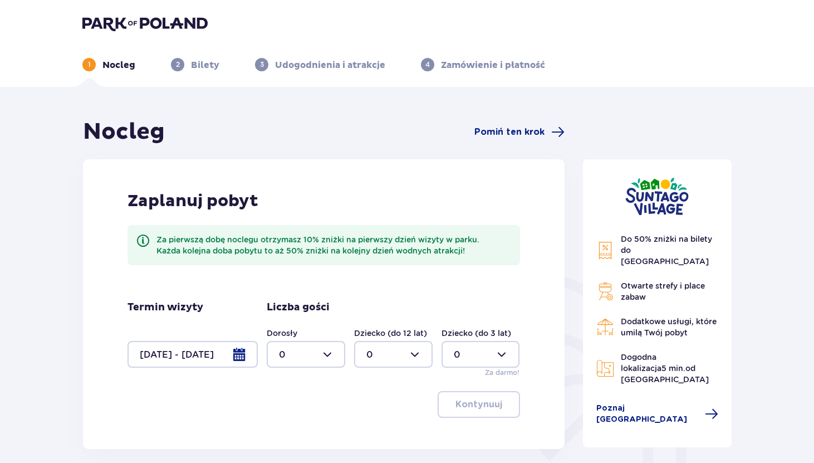
click at [303, 349] on div at bounding box center [306, 354] width 79 height 27
click at [287, 289] on div "2" at bounding box center [306, 292] width 54 height 12
type input "2"
click at [482, 395] on button "Kontynuuj" at bounding box center [479, 404] width 82 height 27
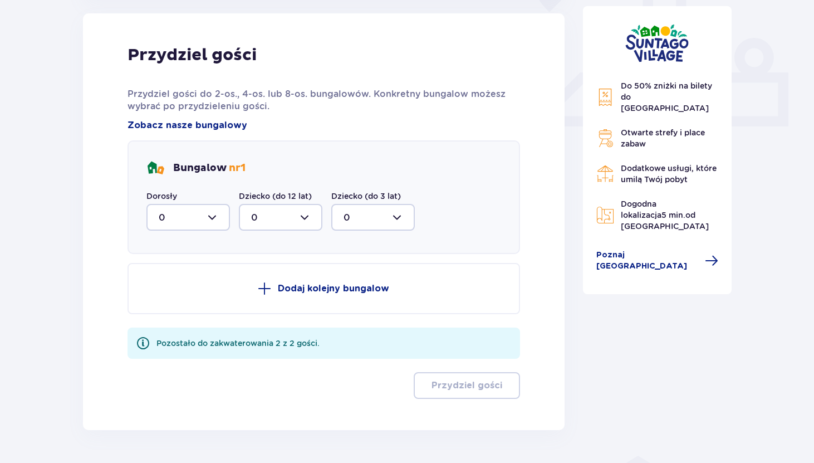
scroll to position [483, 0]
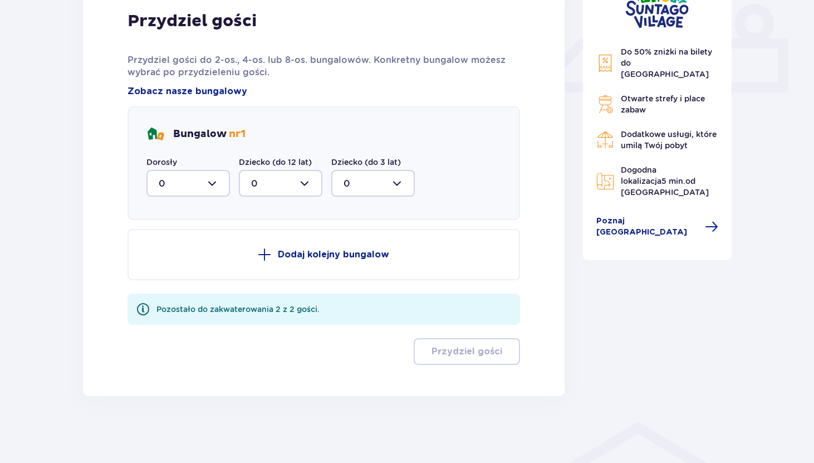
click at [214, 182] on div at bounding box center [188, 183] width 84 height 27
click at [190, 259] on div "2" at bounding box center [188, 264] width 59 height 12
type input "2"
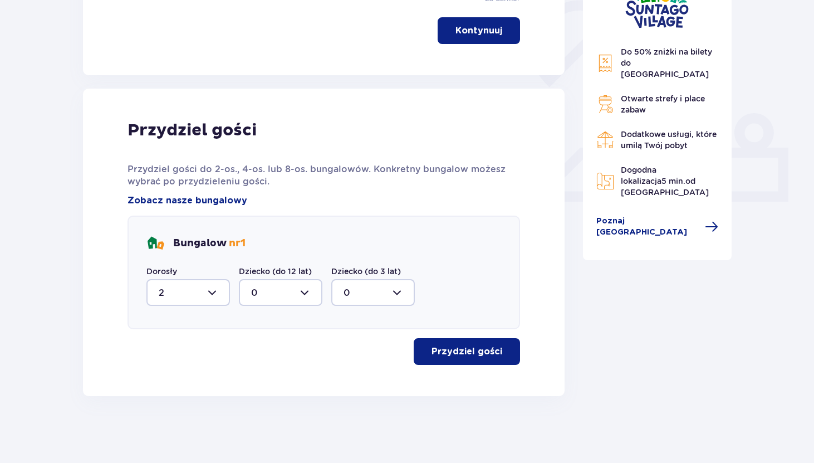
scroll to position [374, 0]
click at [473, 351] on p "Przydziel gości" at bounding box center [467, 351] width 71 height 12
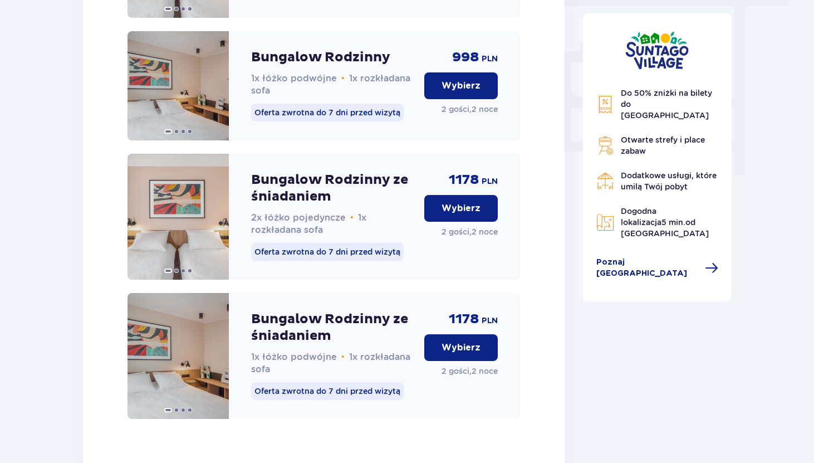
scroll to position [1115, 0]
